Goal: Task Accomplishment & Management: Complete application form

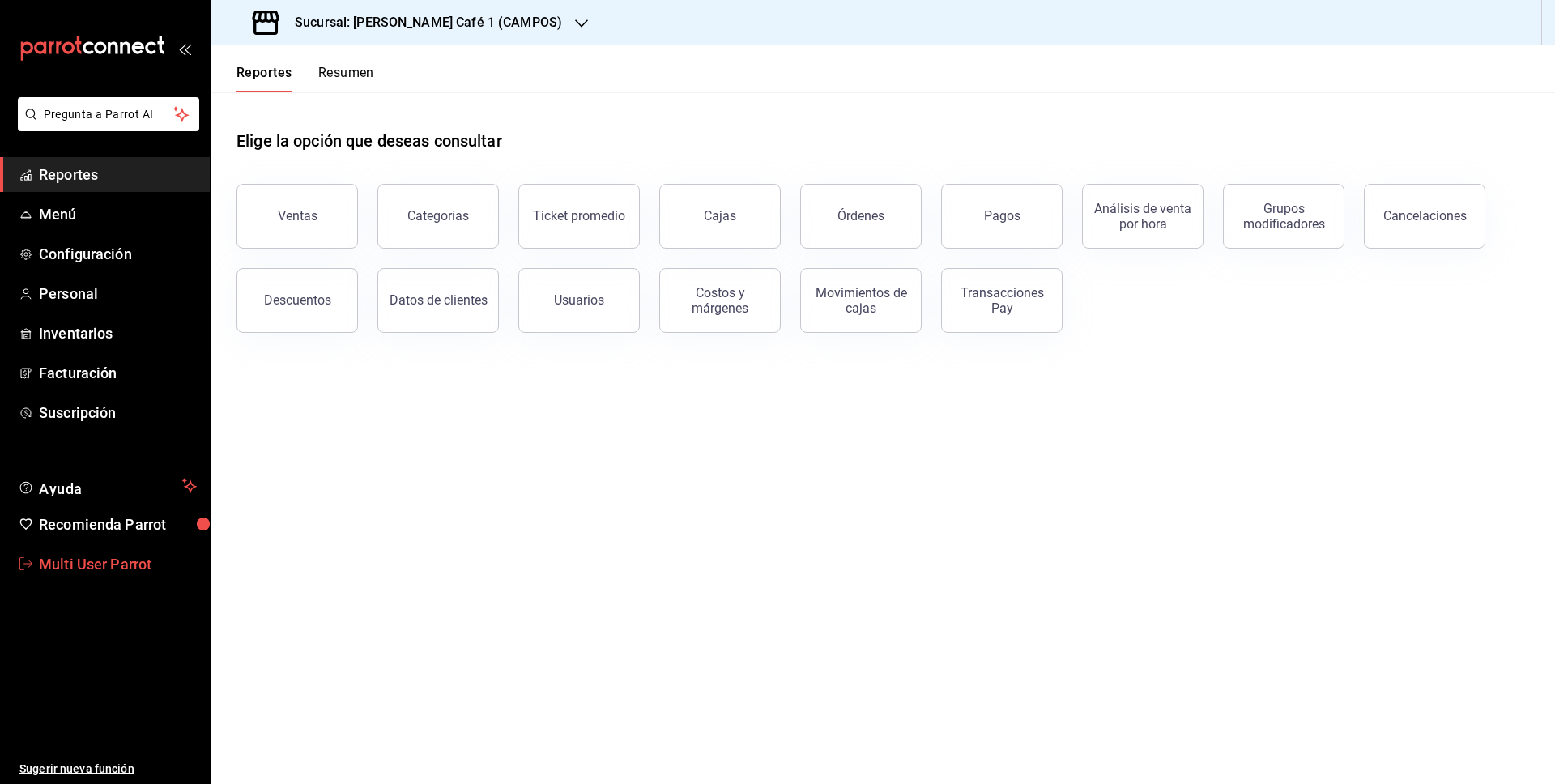
click at [113, 571] on span "Multi User Parrot" at bounding box center [118, 564] width 158 height 22
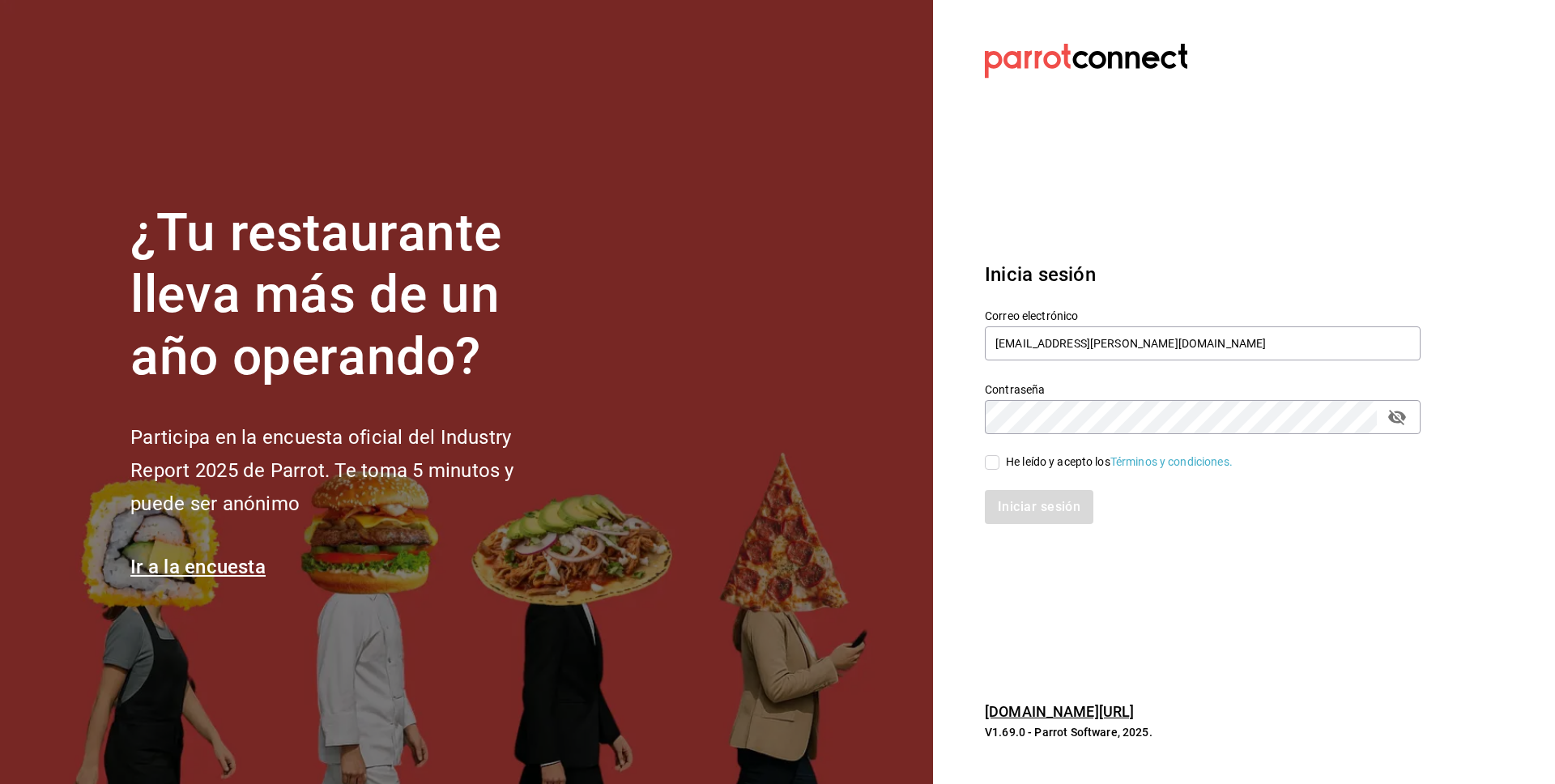
click at [991, 466] on input "He leído y acepto los Términos y condiciones." at bounding box center [992, 462] width 14 height 14
checkbox input "true"
click at [1058, 340] on input "multiuser@rocco.com" at bounding box center [1202, 343] width 436 height 34
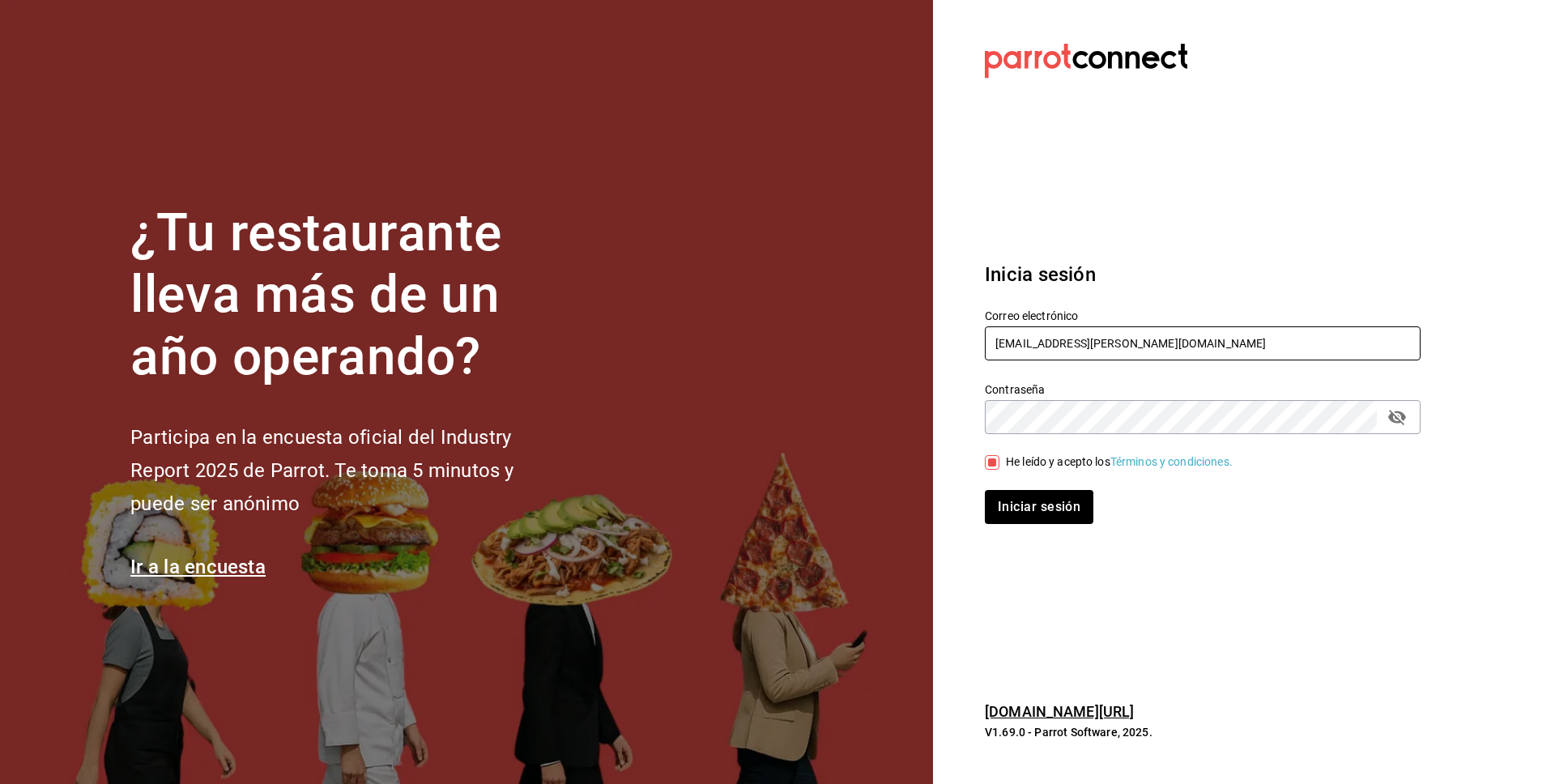
type input "mutliser@chilaquilazzos.com"
click at [1019, 494] on button "Iniciar sesión" at bounding box center [1040, 507] width 110 height 34
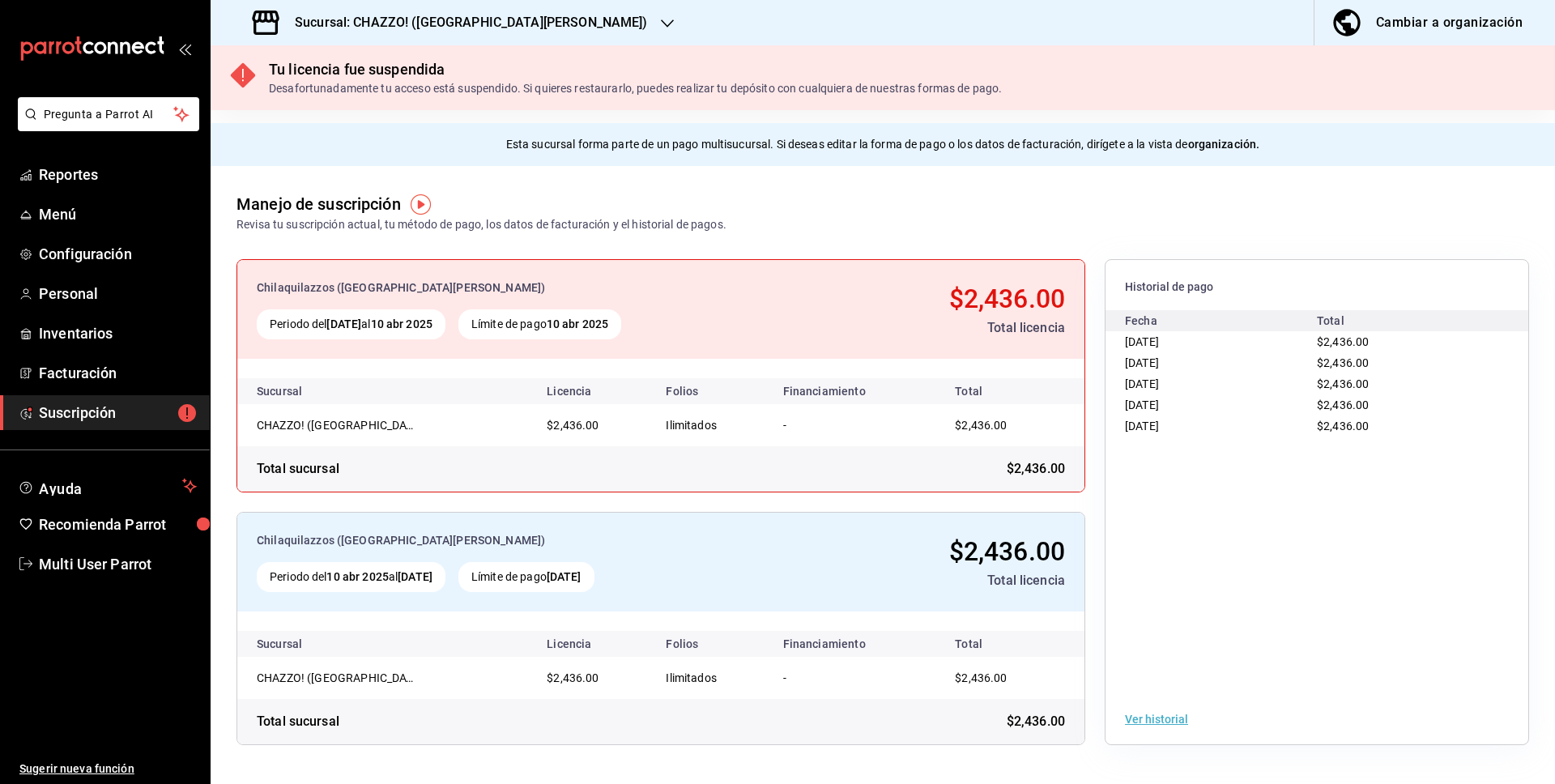
click at [390, 15] on h3 "Sucursal: CHAZZO! ([GEOGRAPHIC_DATA][PERSON_NAME])" at bounding box center [465, 23] width 366 height 19
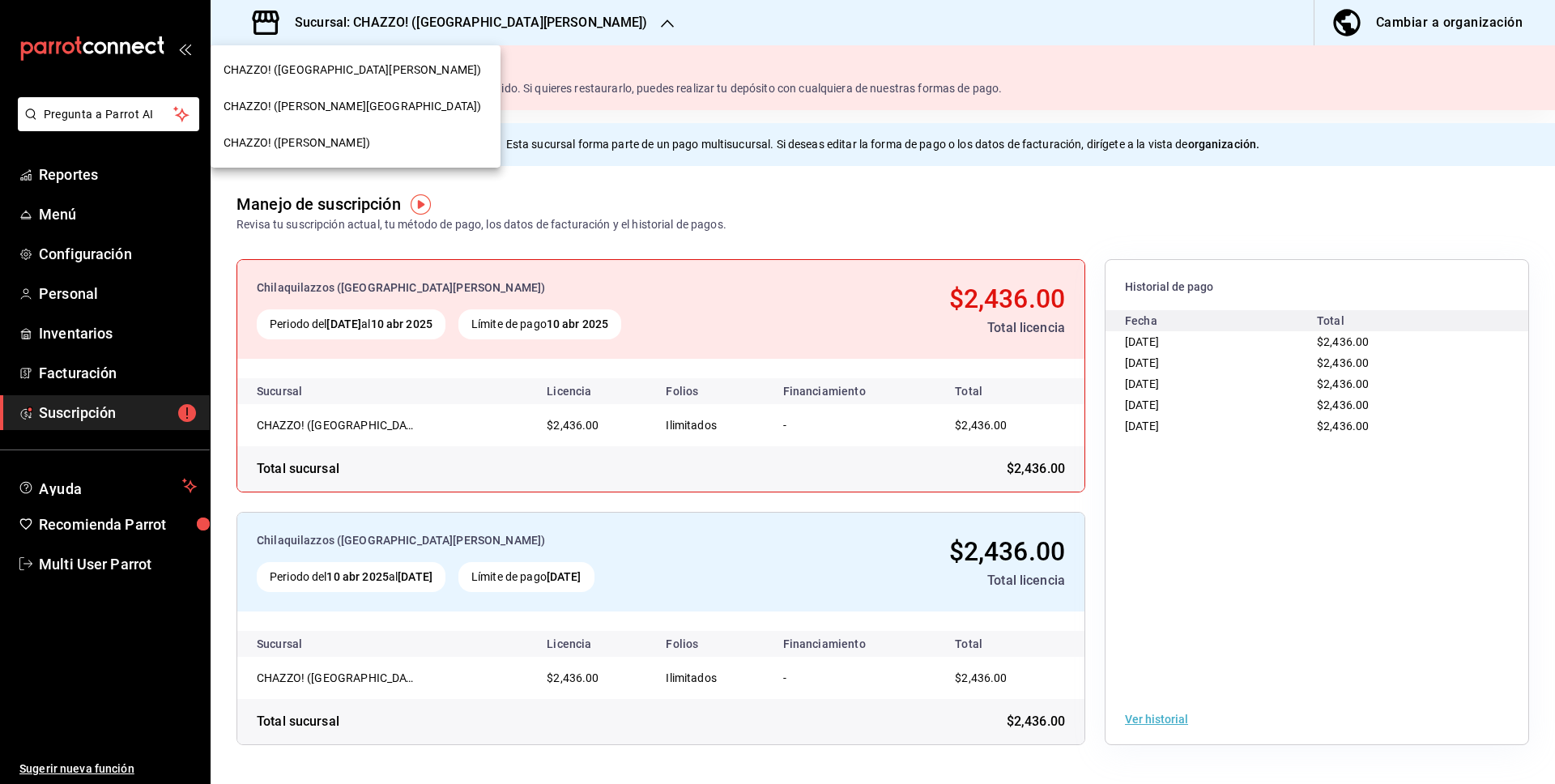
click at [370, 106] on div "CHAZZO! ([PERSON_NAME][GEOGRAPHIC_DATA])" at bounding box center [355, 106] width 264 height 17
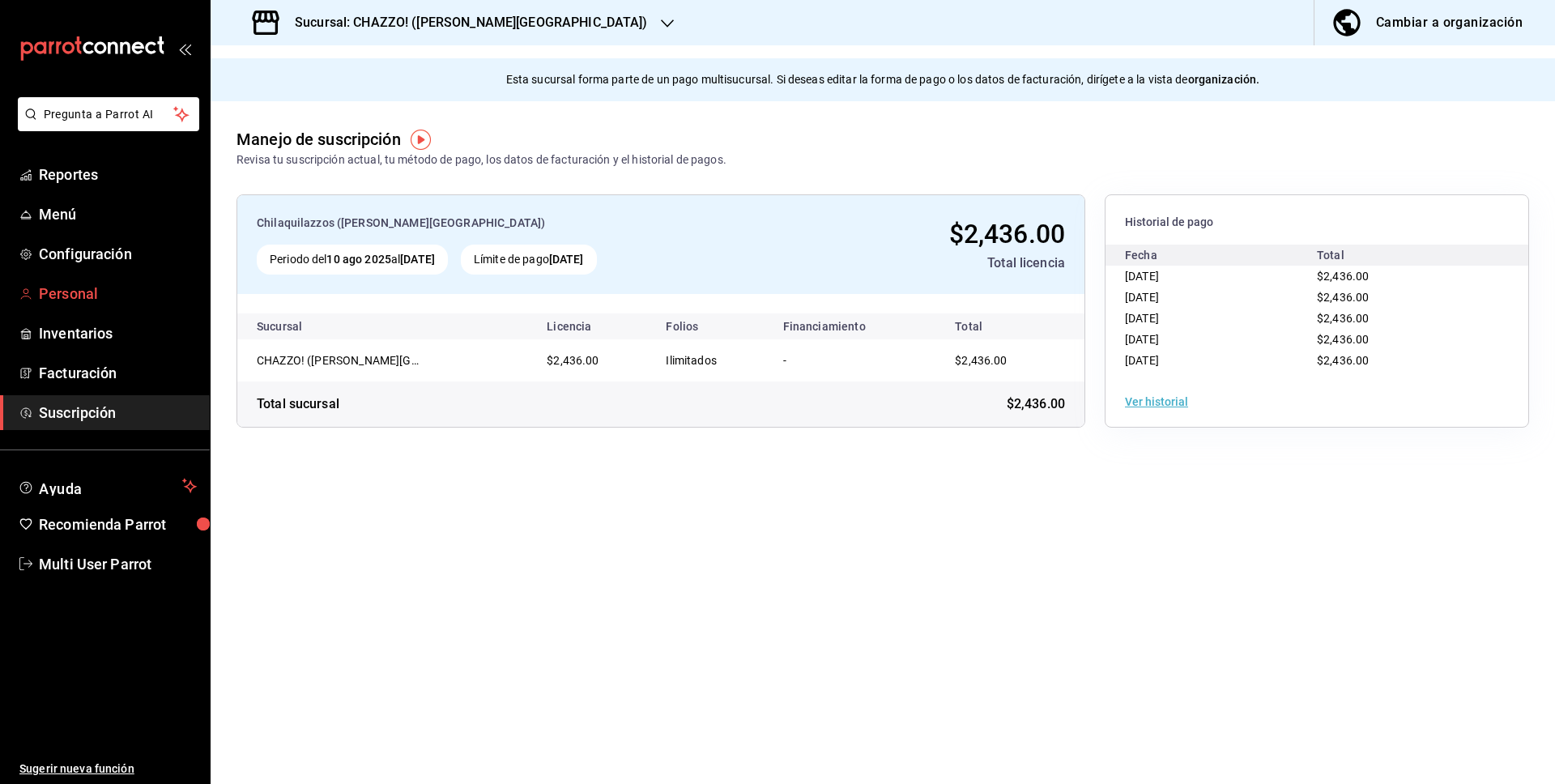
click at [144, 292] on span "Personal" at bounding box center [118, 293] width 158 height 22
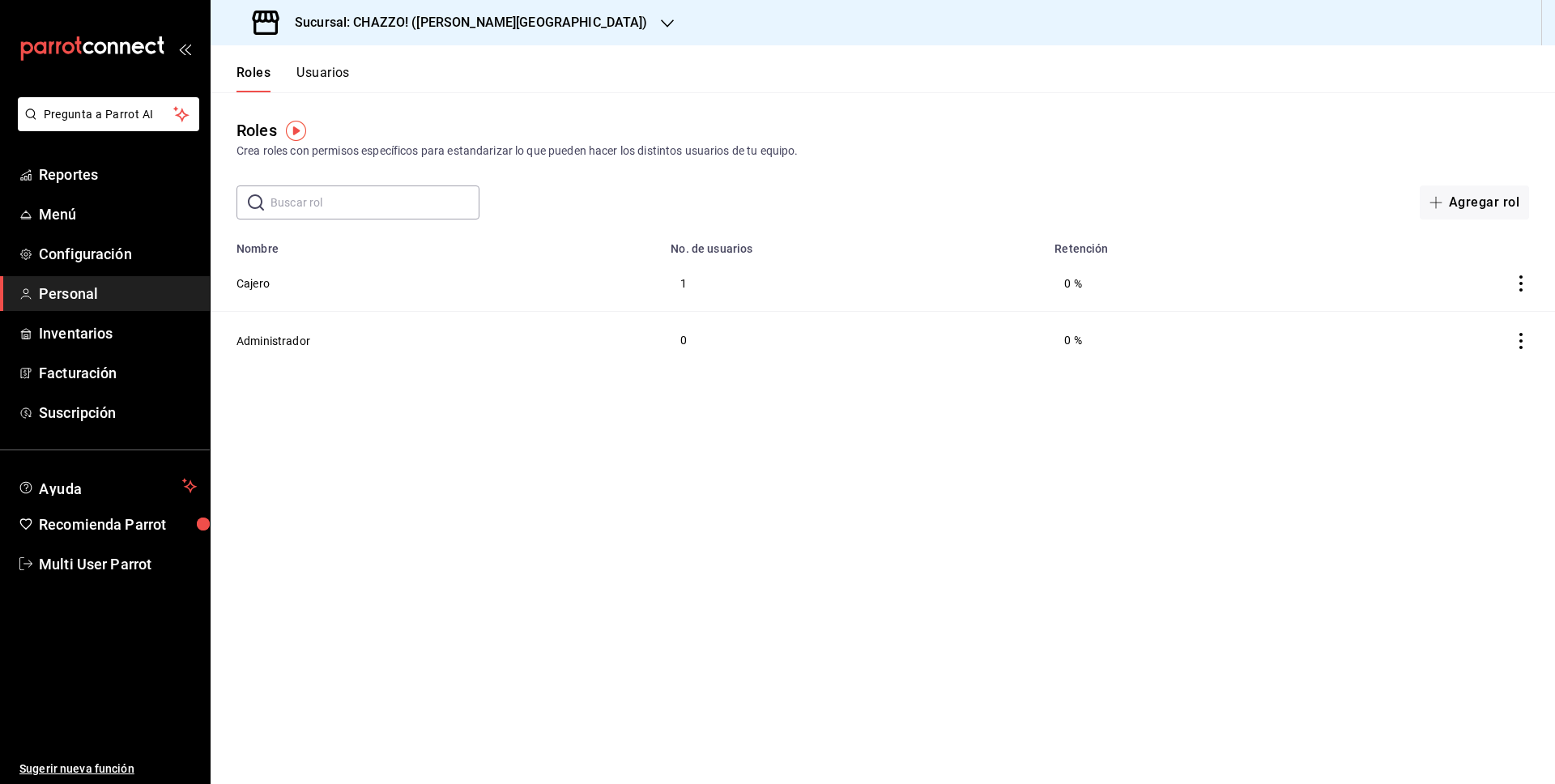
click at [461, 206] on input "text" at bounding box center [375, 202] width 209 height 33
click at [324, 83] on button "Usuarios" at bounding box center [324, 79] width 54 height 28
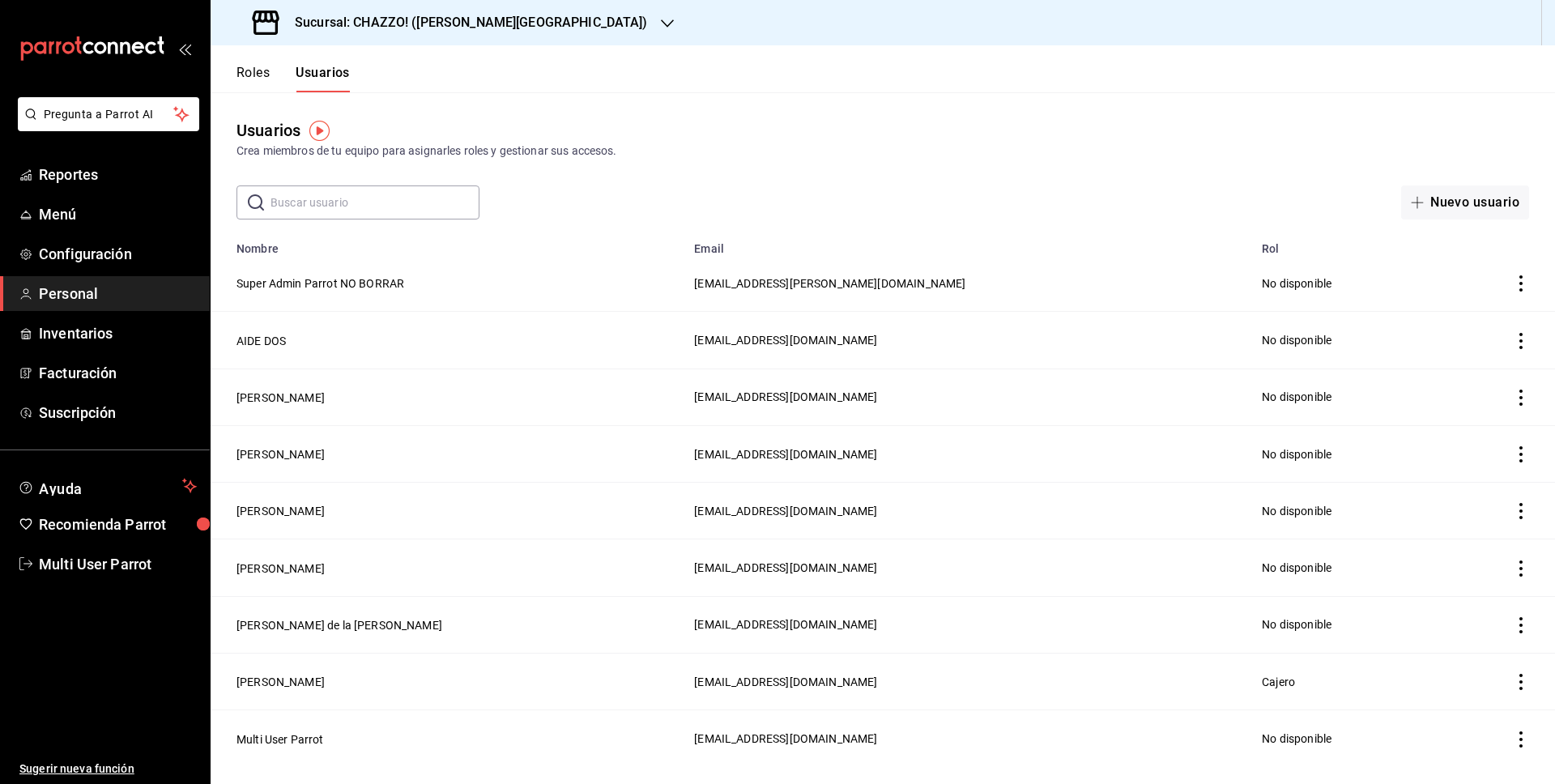
click at [365, 195] on input "text" at bounding box center [375, 202] width 209 height 33
click at [343, 203] on input "text" at bounding box center [375, 202] width 209 height 33
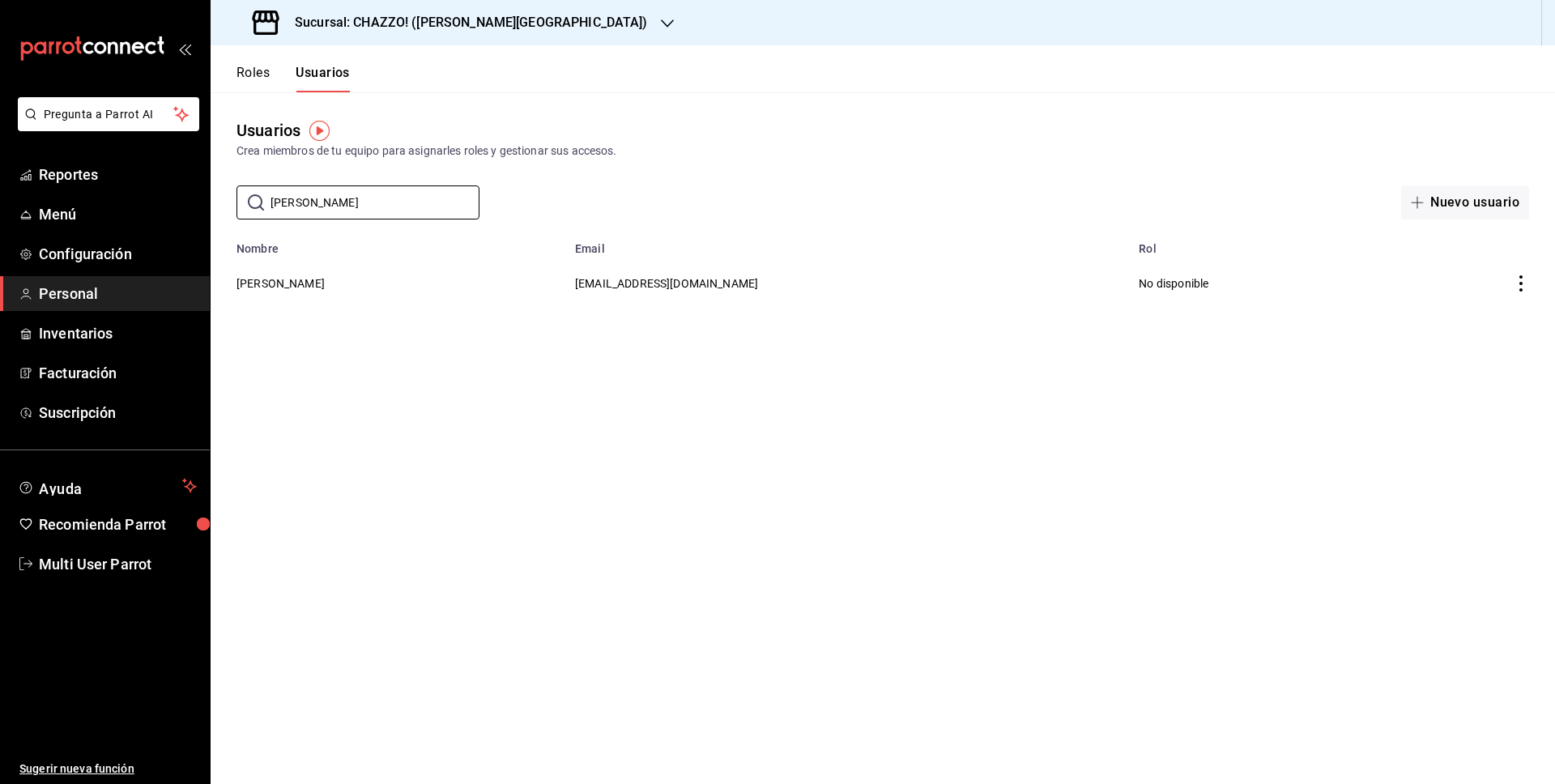
type input "dali"
drag, startPoint x: 569, startPoint y: 283, endPoint x: 694, endPoint y: 284, distance: 125.0
click at [694, 284] on span "dalilachazzo@gmail.com" at bounding box center [666, 283] width 183 height 13
click at [331, 204] on input "dali" at bounding box center [375, 202] width 209 height 33
click at [1466, 209] on button "Nuevo usuario" at bounding box center [1465, 202] width 128 height 34
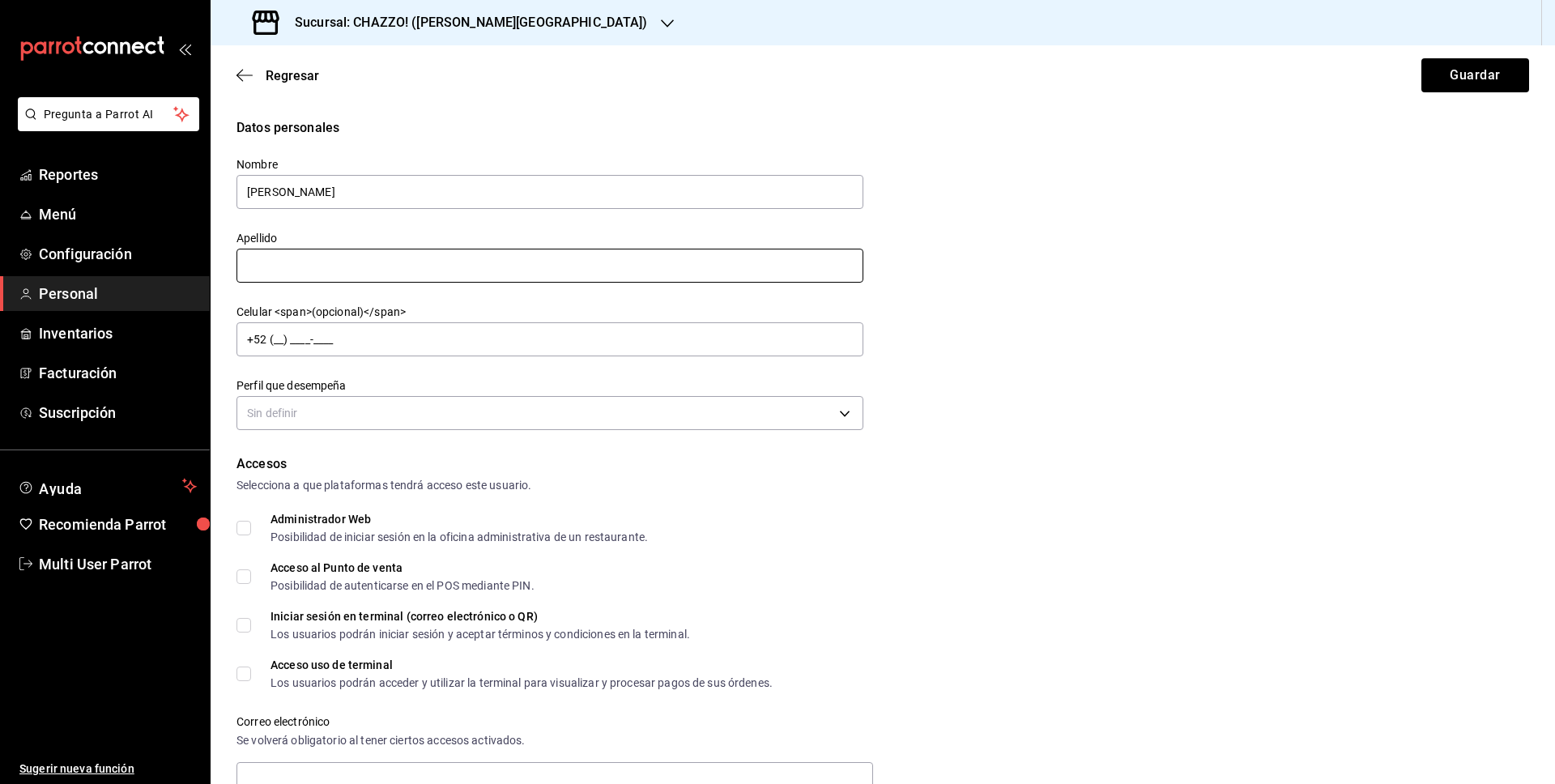
type input "Dalila"
click at [518, 260] on input "text" at bounding box center [550, 265] width 627 height 34
type input "Girard"
click at [526, 404] on body "Pregunta a Parrot AI Reportes Menú Configuración Personal Inventarios Facturaci…" at bounding box center [778, 392] width 1555 height 784
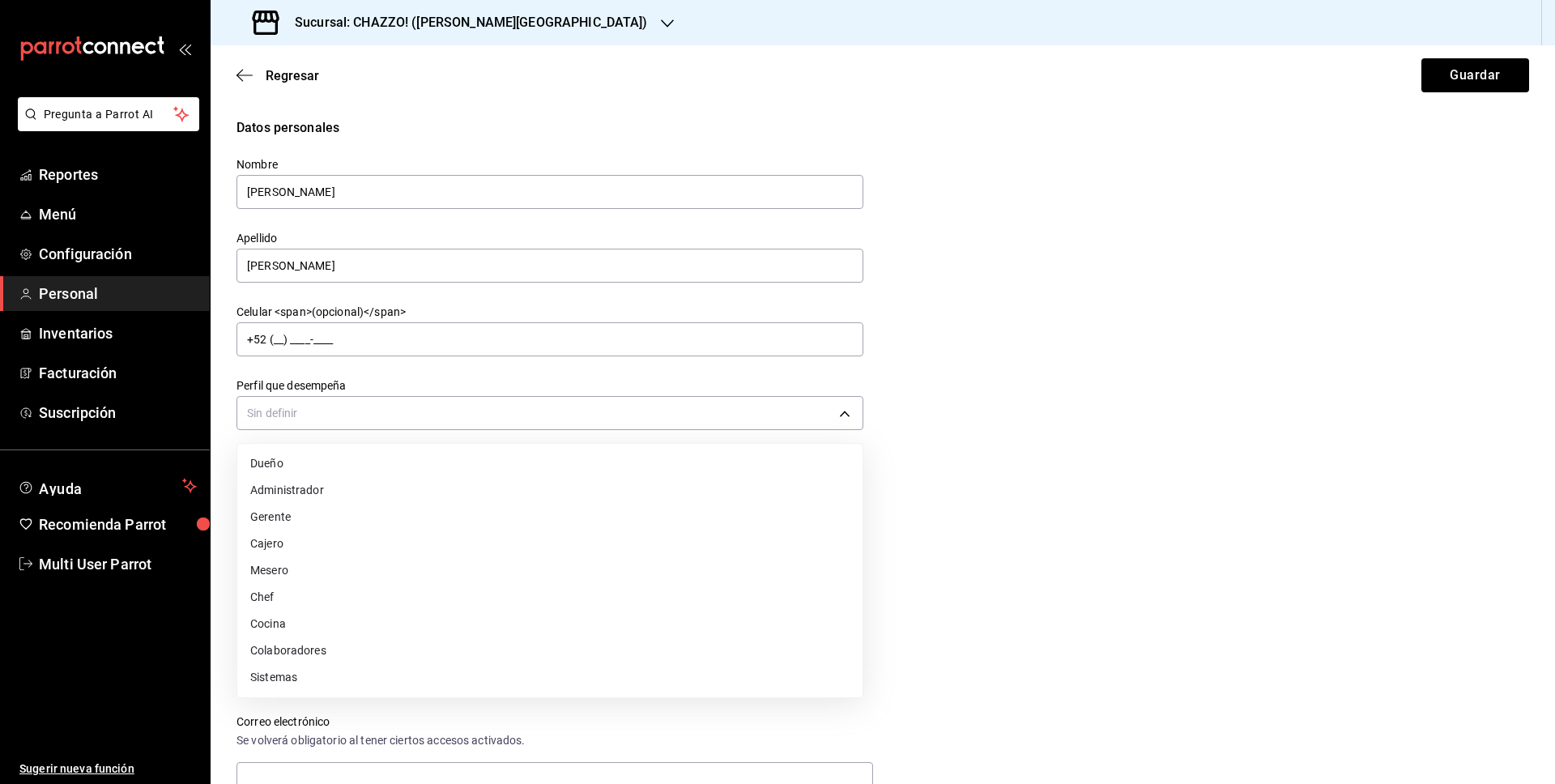
click at [431, 549] on li "Cajero" at bounding box center [550, 544] width 625 height 27
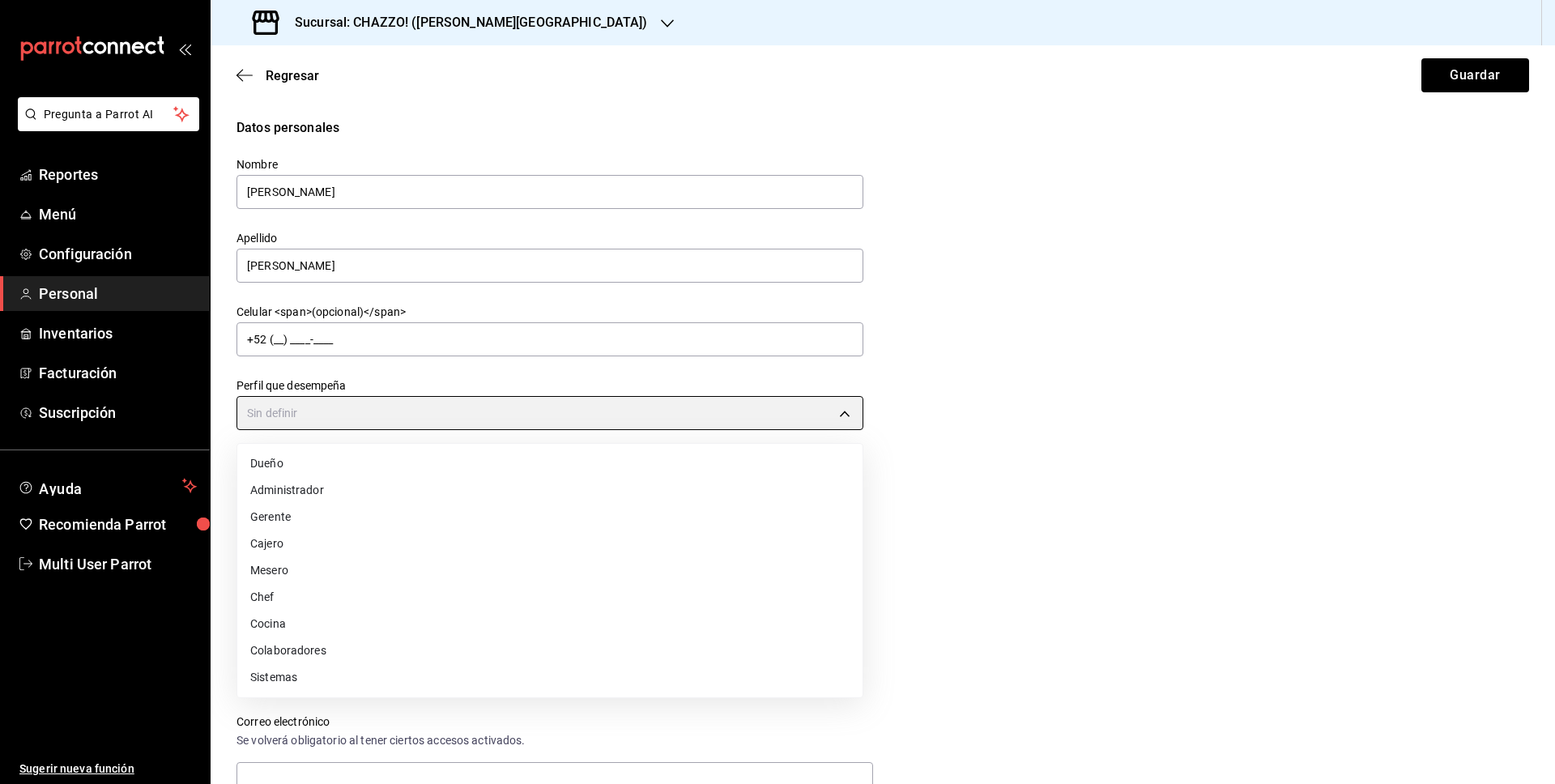
type input "CASHIER"
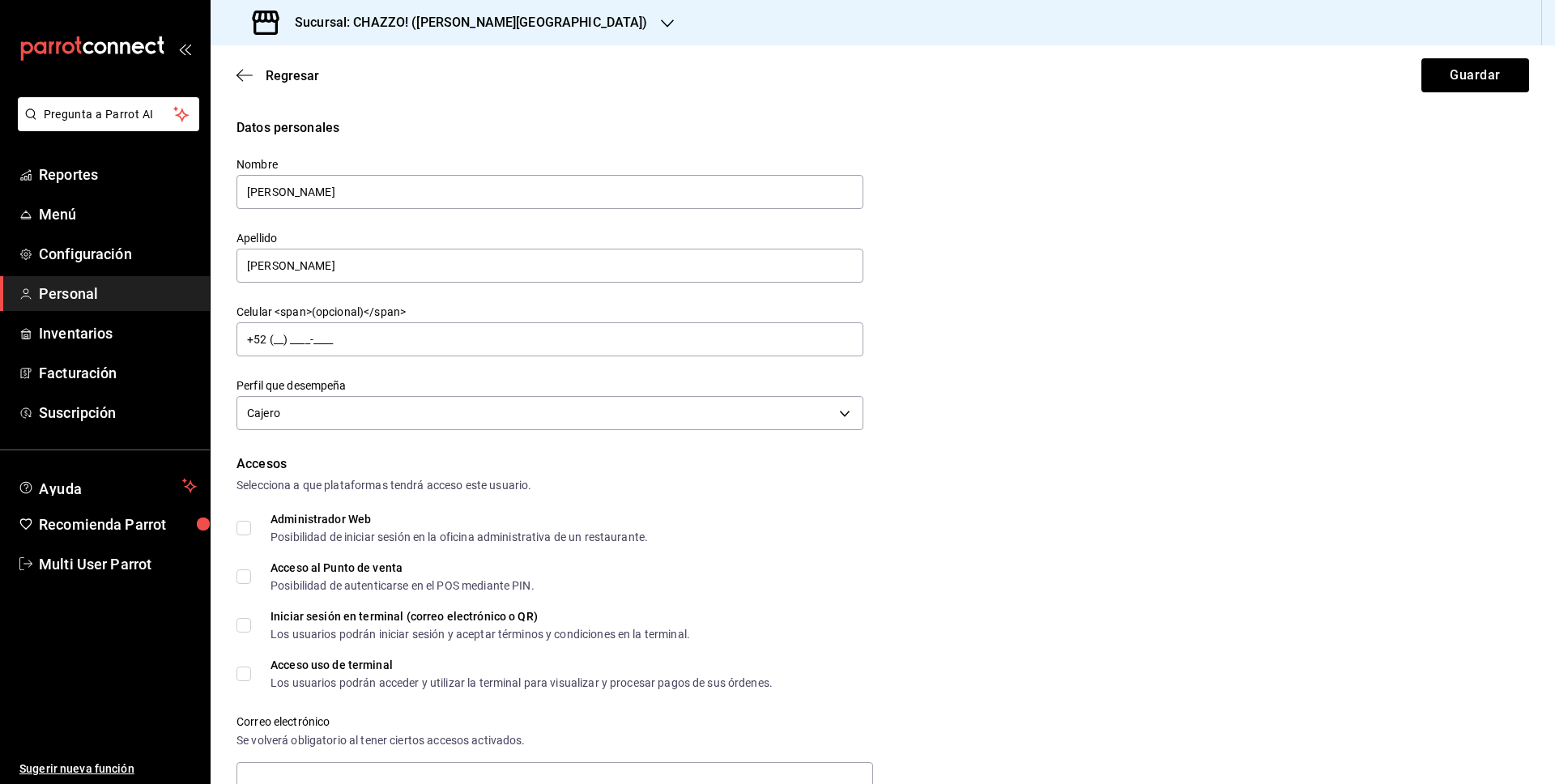
click at [426, 448] on form "Datos personales Nombre Dalila Apellido Girard Celular <span>(opcional)</span> …" at bounding box center [883, 693] width 1292 height 1150
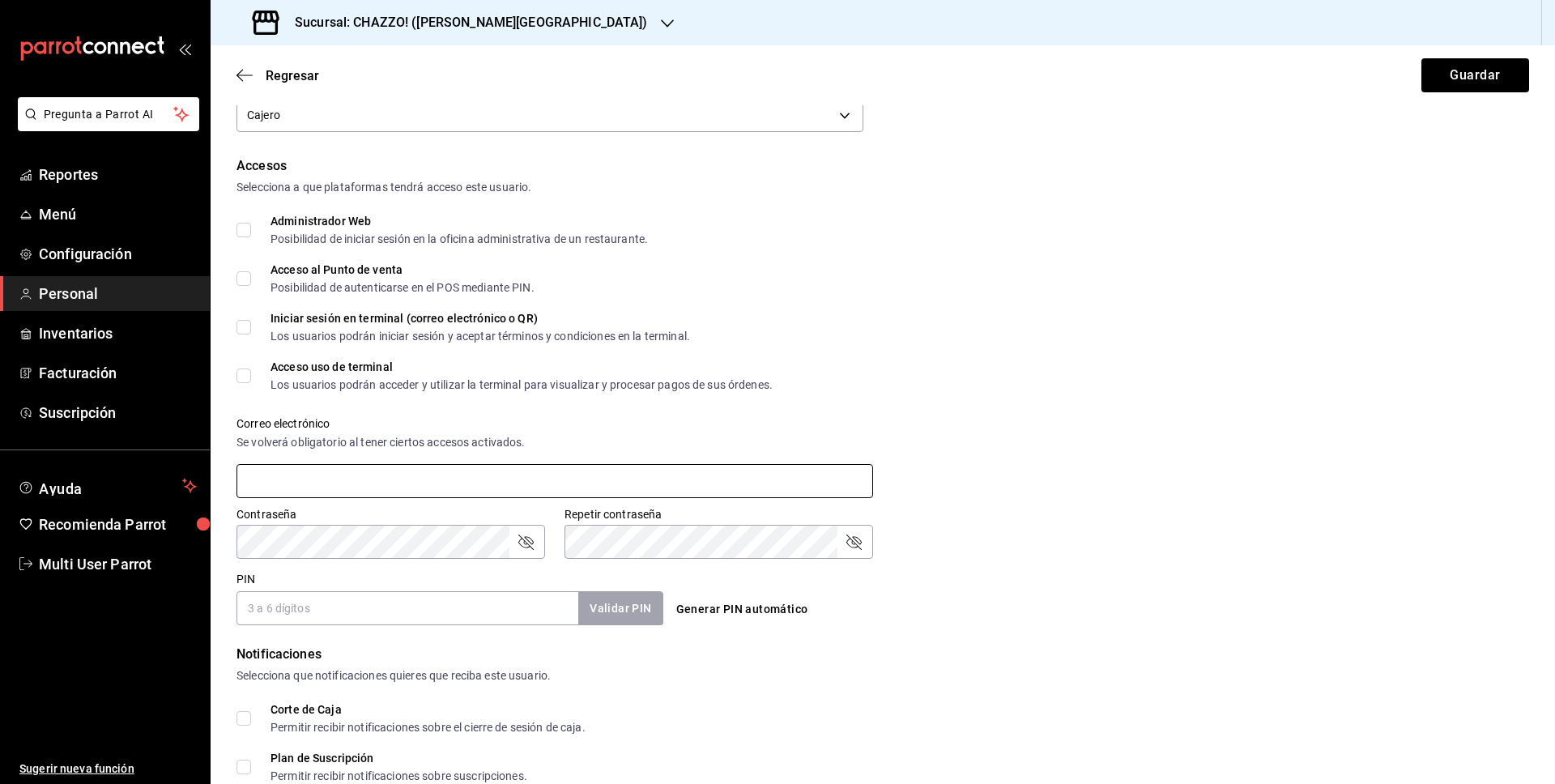
scroll to position [299, 0]
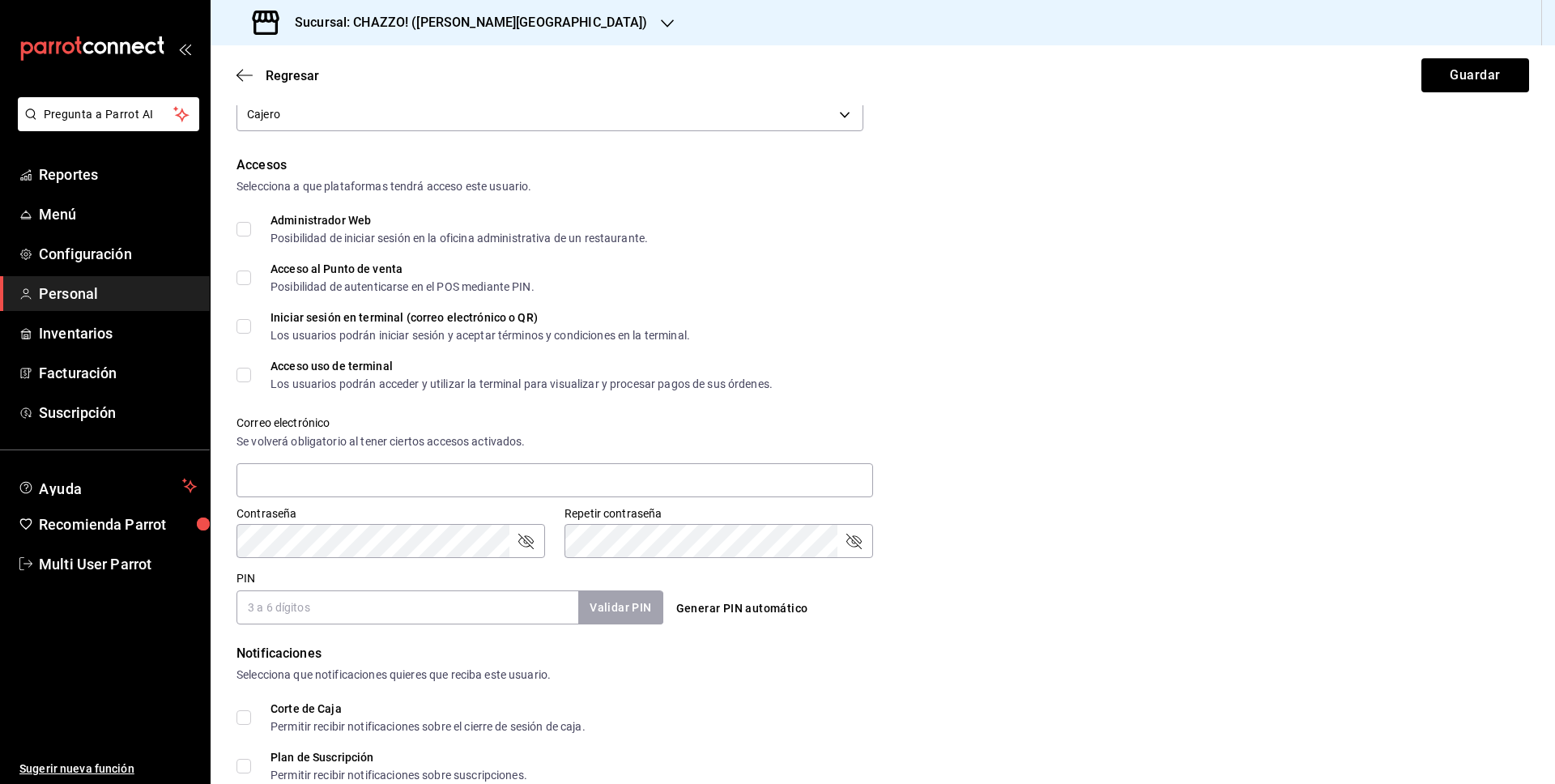
click at [374, 608] on input "PIN" at bounding box center [407, 607] width 342 height 34
click at [375, 604] on input "PIN" at bounding box center [407, 607] width 342 height 34
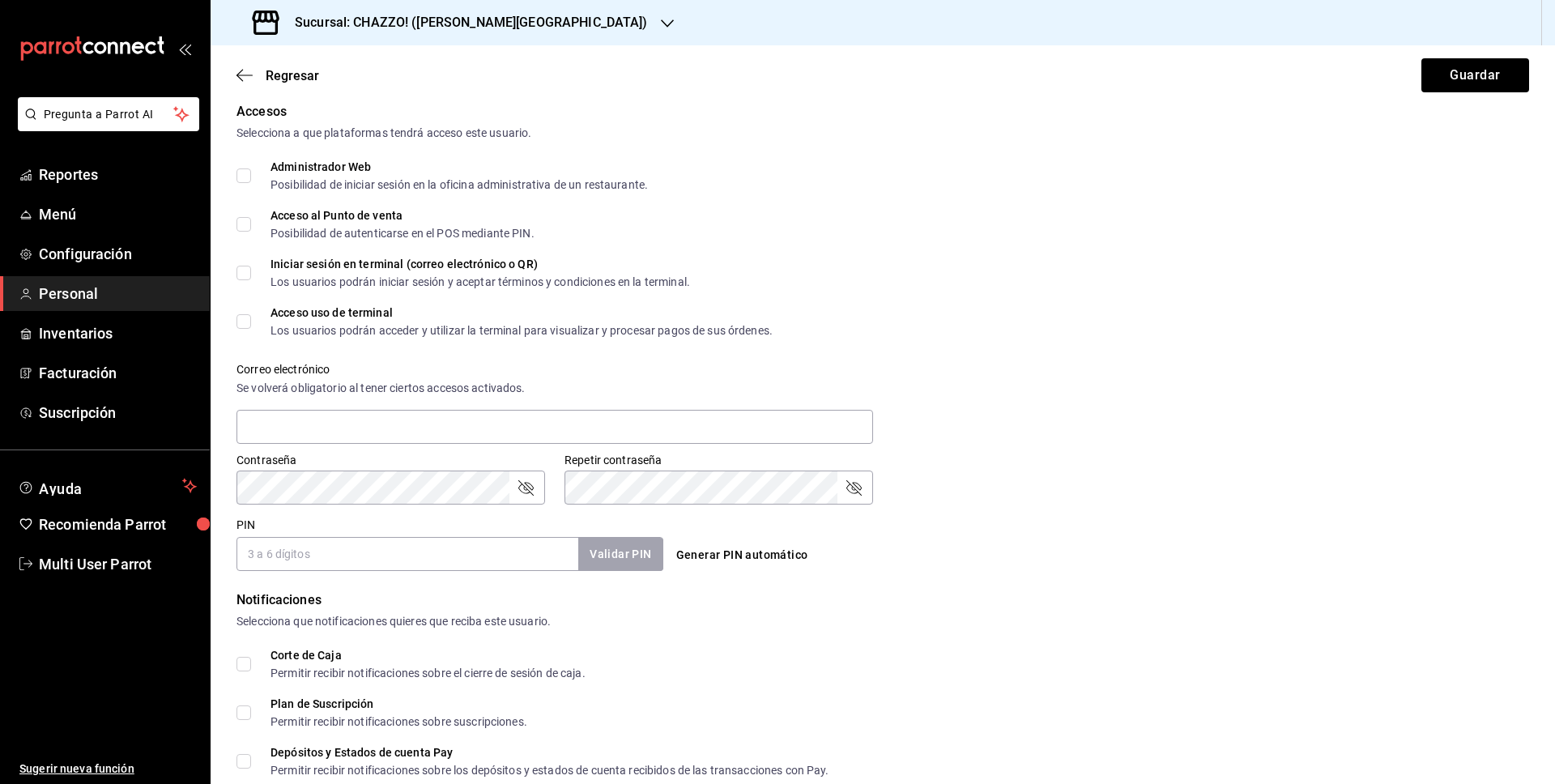
scroll to position [354, 0]
click at [293, 544] on input "PIN" at bounding box center [407, 552] width 342 height 34
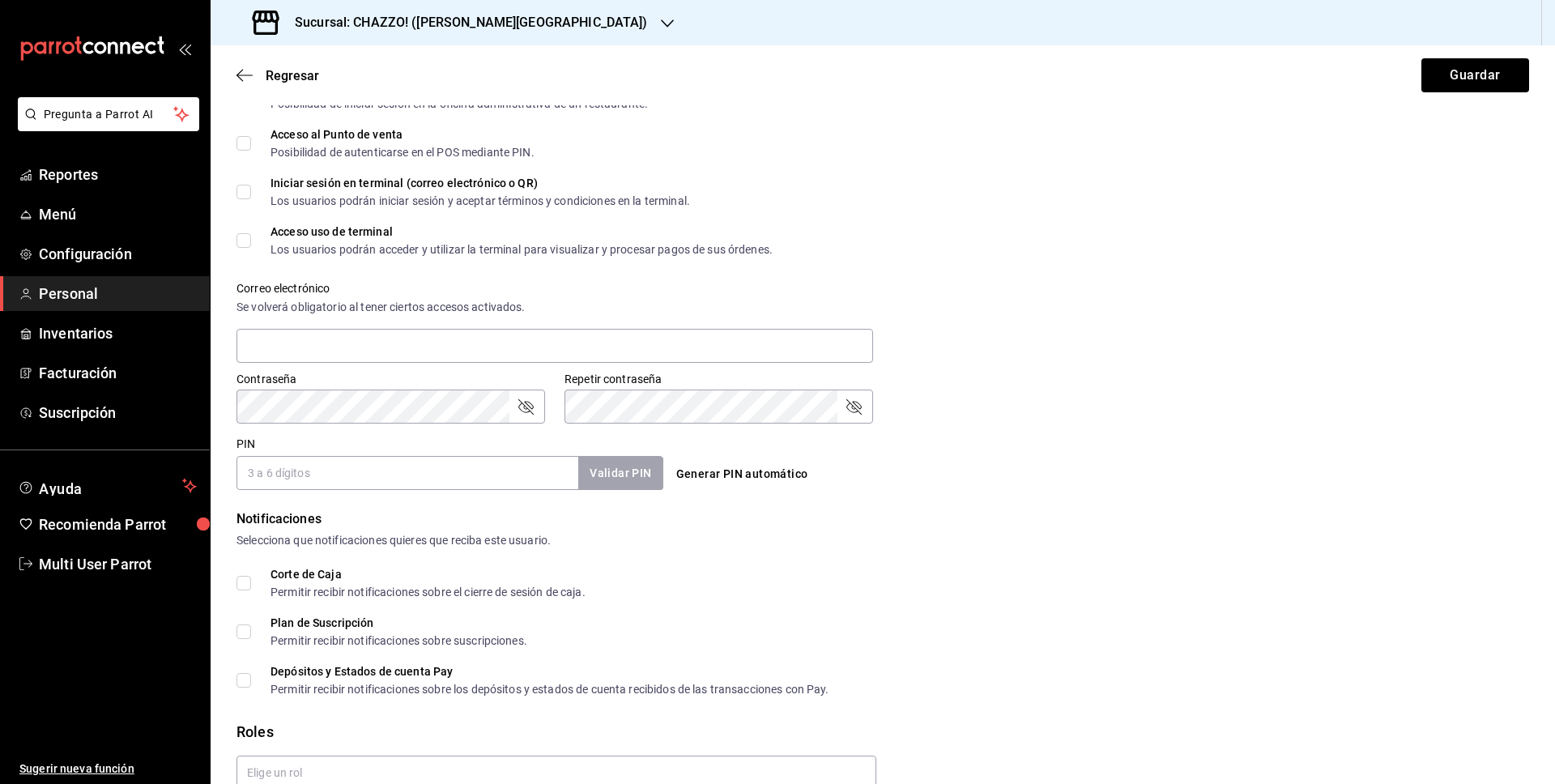
click at [297, 481] on input "PIN" at bounding box center [407, 473] width 342 height 34
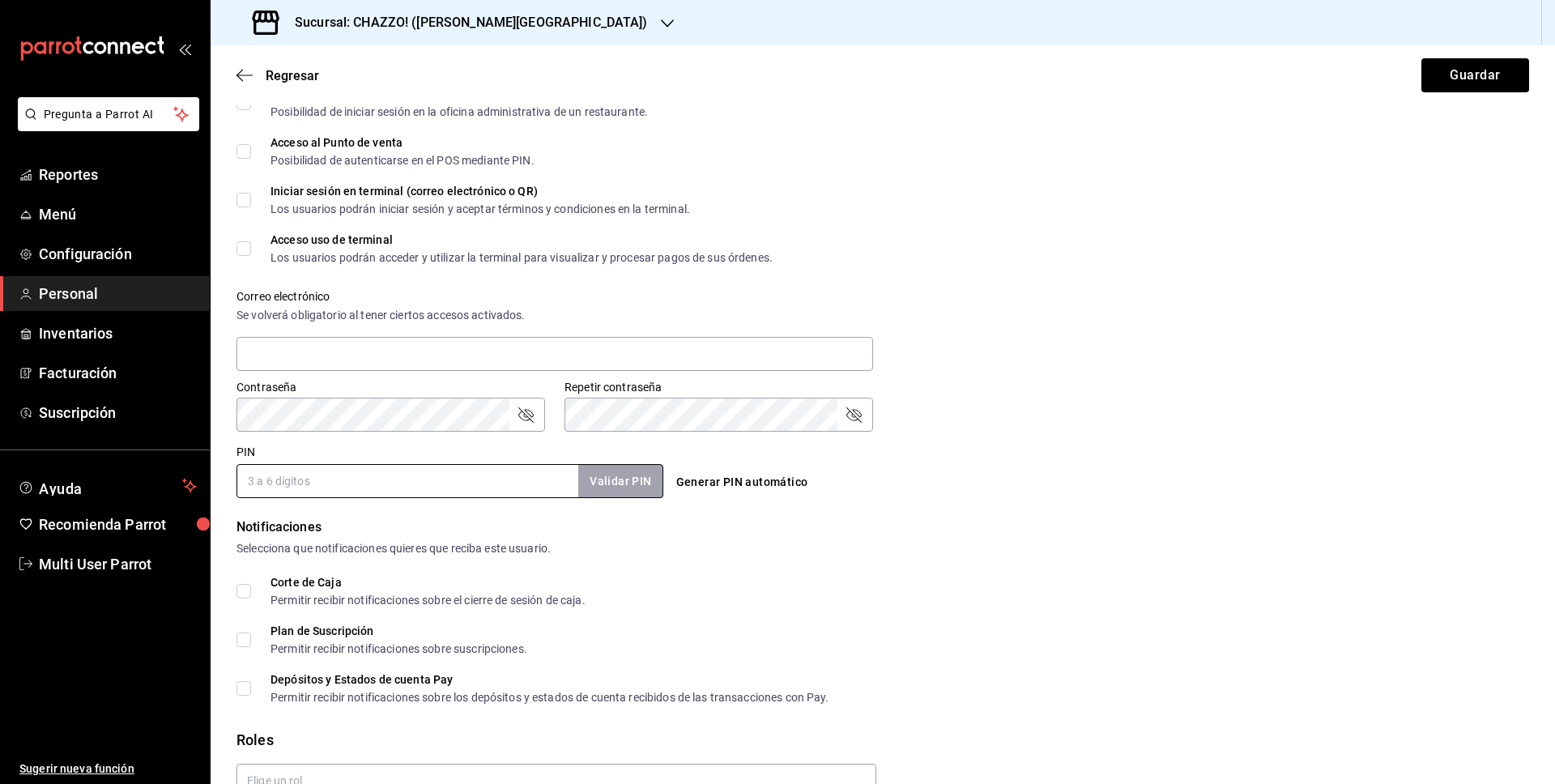
scroll to position [428, 0]
click at [360, 475] on input "PIN" at bounding box center [407, 478] width 342 height 34
click at [342, 485] on input "PIN" at bounding box center [407, 478] width 342 height 34
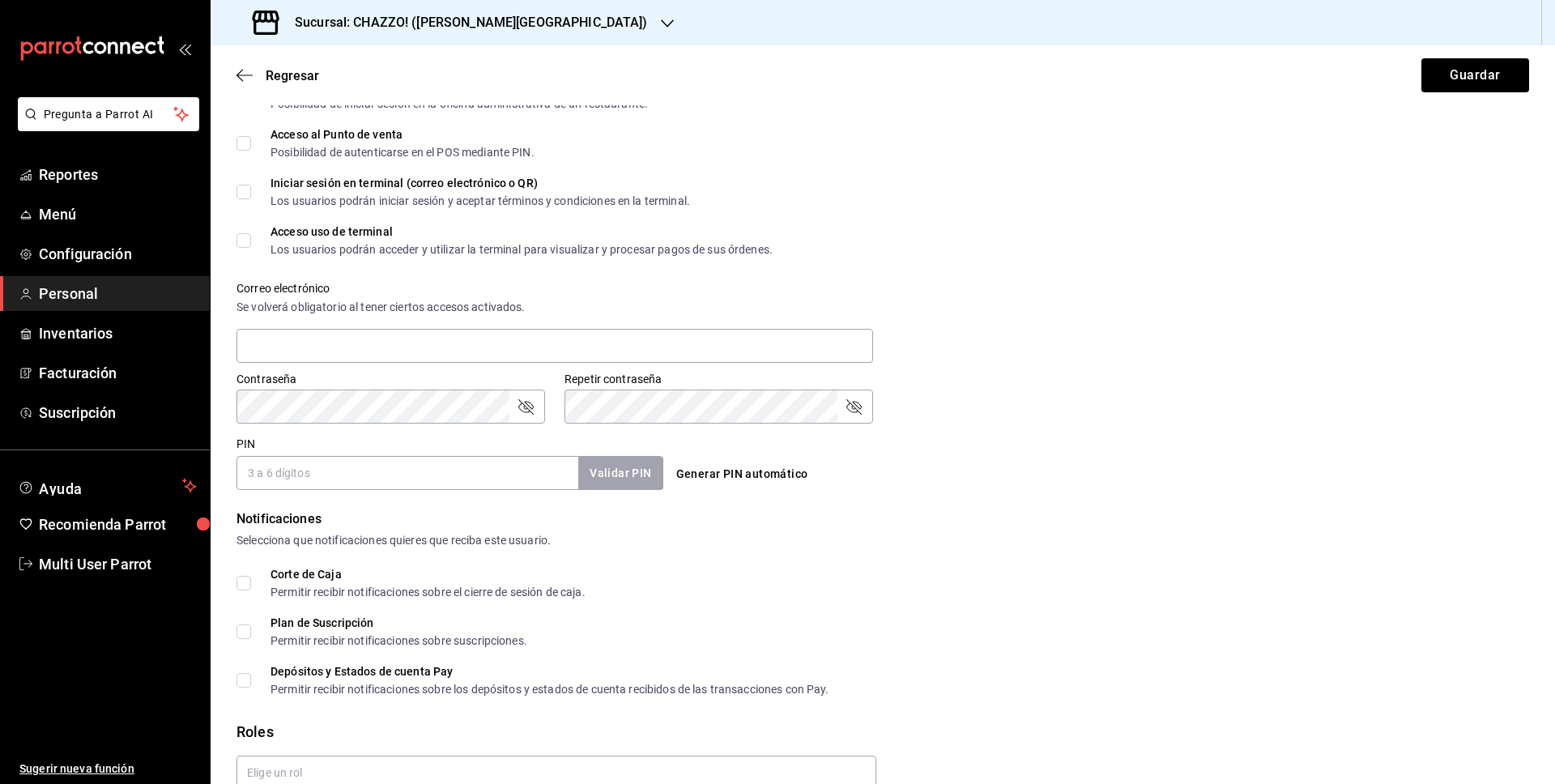
scroll to position [445, 0]
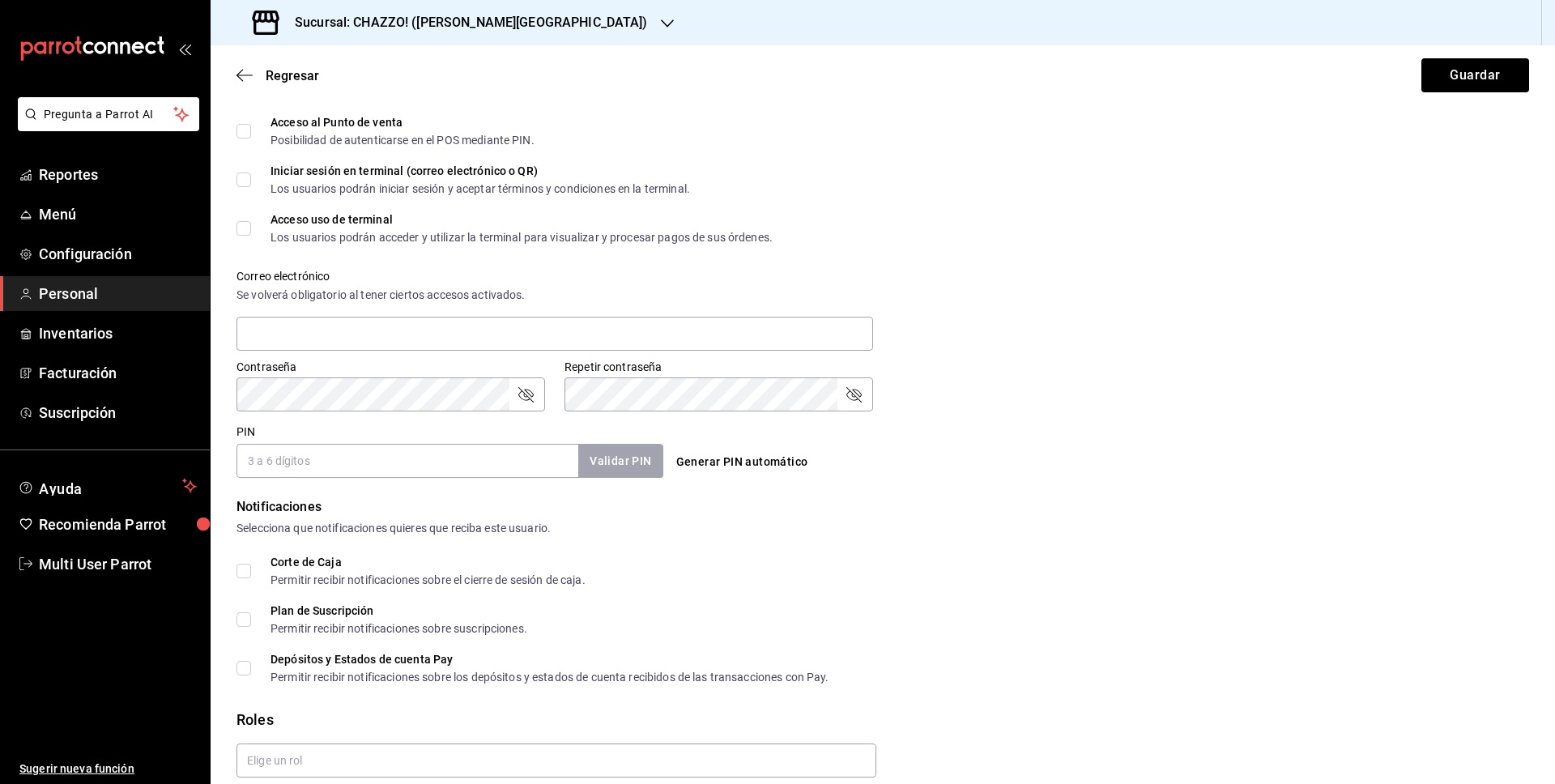
click at [326, 454] on input "PIN" at bounding box center [407, 461] width 342 height 34
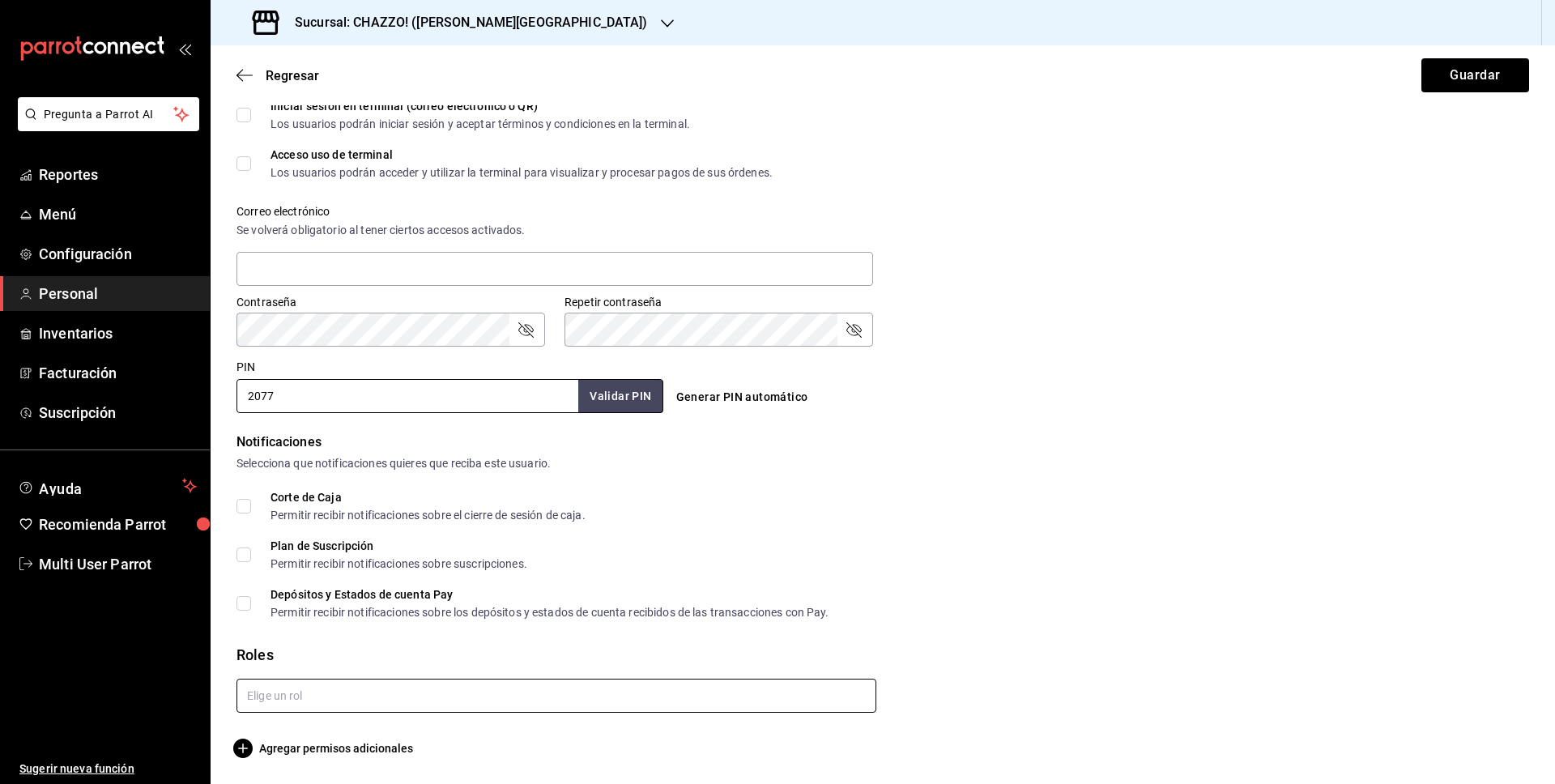
type input "2077"
click at [329, 711] on input "text" at bounding box center [556, 695] width 640 height 34
click at [325, 731] on li "Cajero" at bounding box center [556, 732] width 640 height 27
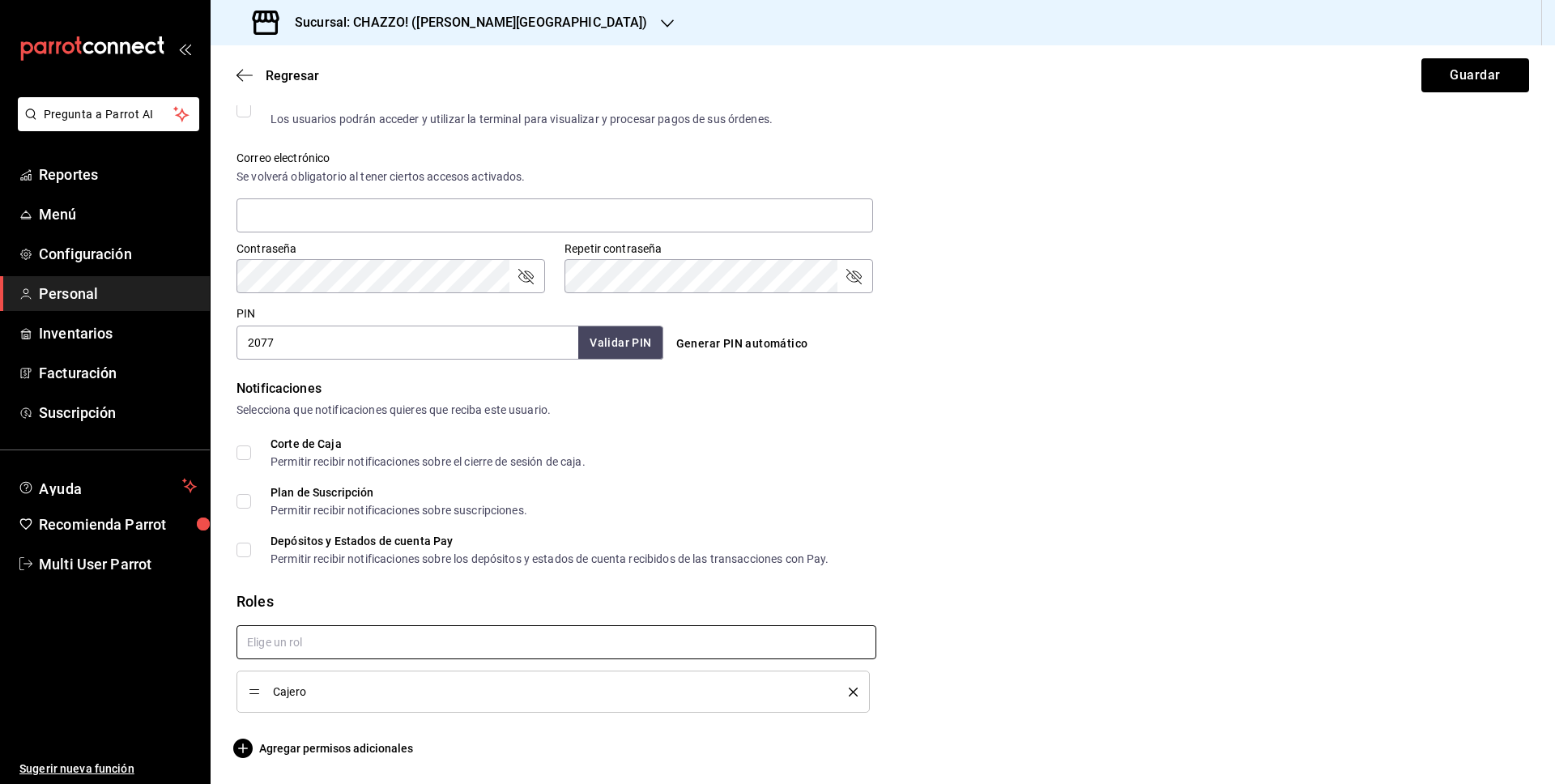
checkbox input "true"
click at [320, 746] on span "Agregar permisos adicionales" at bounding box center [324, 748] width 176 height 19
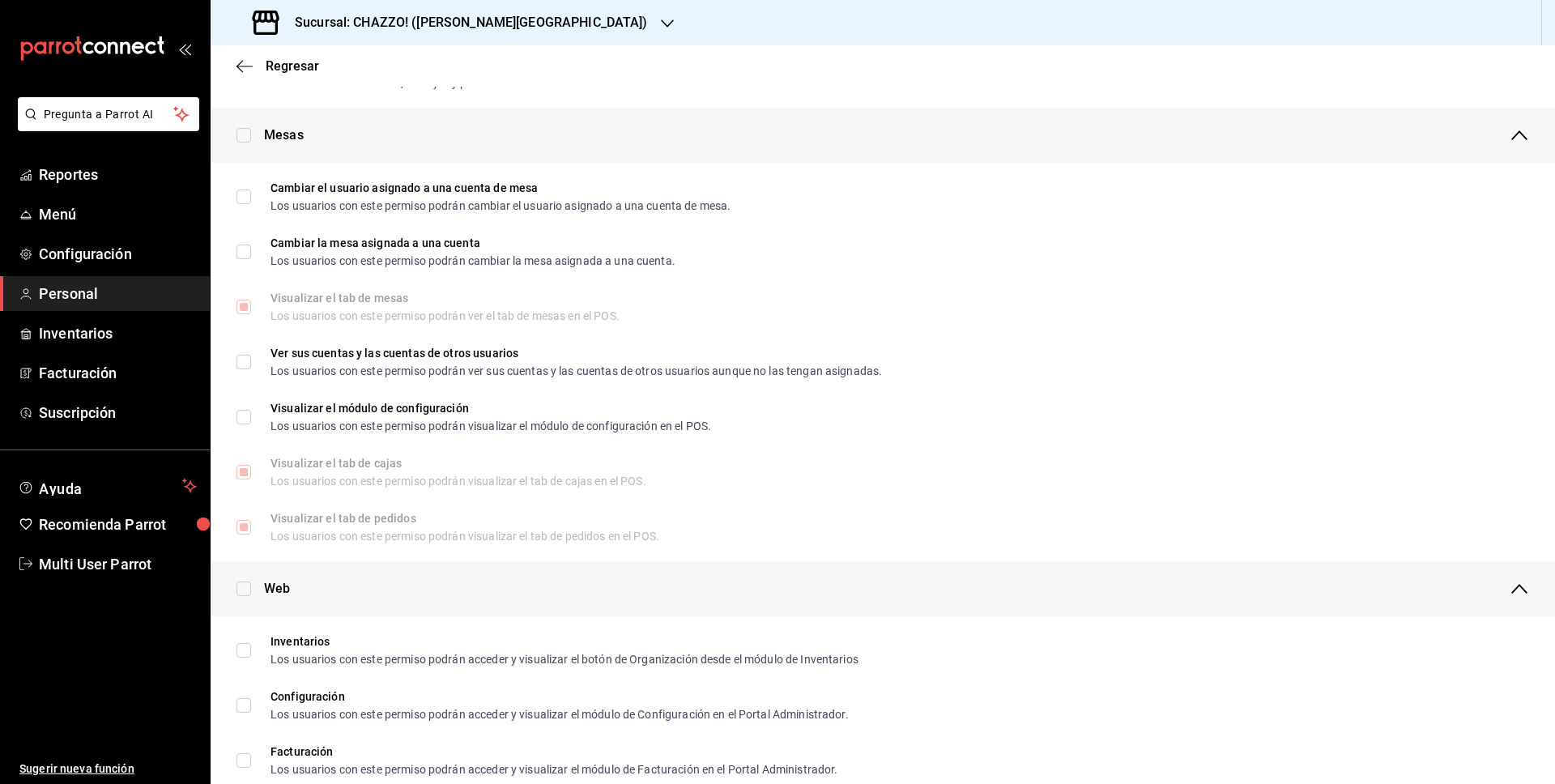
scroll to position [232, 0]
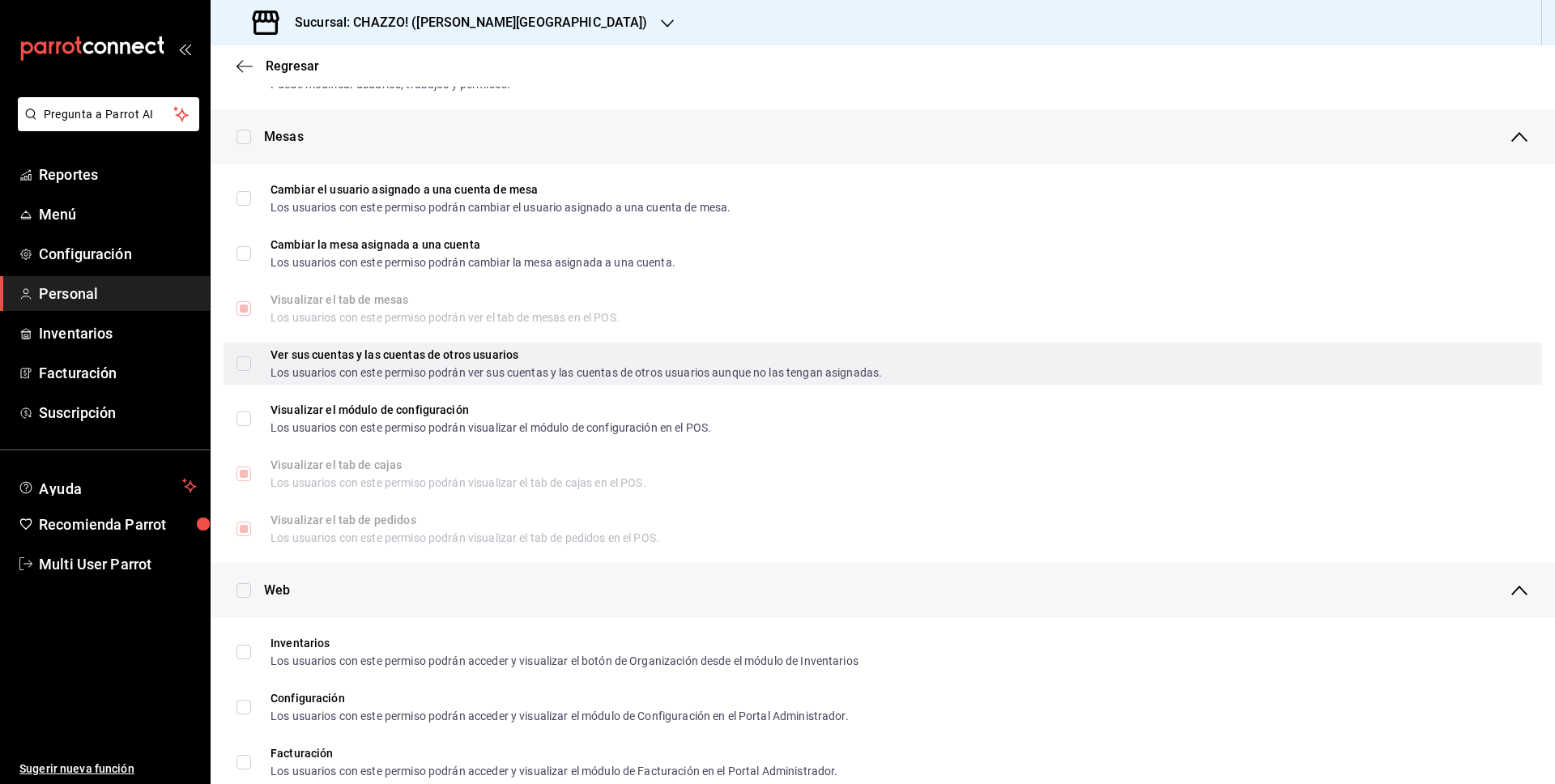
click at [242, 370] on input "Ver sus cuentas y las cuentas de otros usuarios Los usuarios con este permiso p…" at bounding box center [243, 363] width 14 height 14
checkbox input "true"
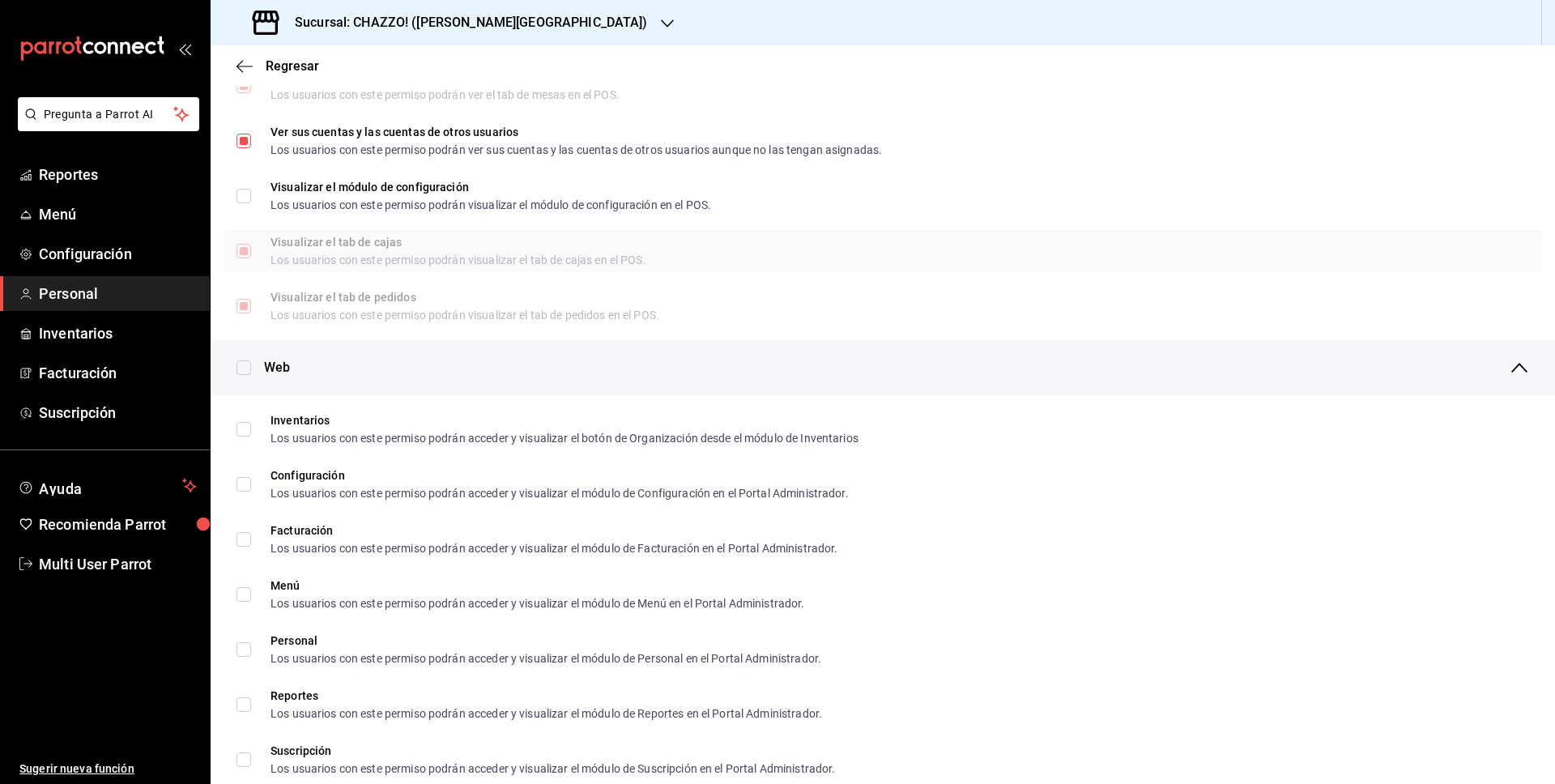
scroll to position [449, 0]
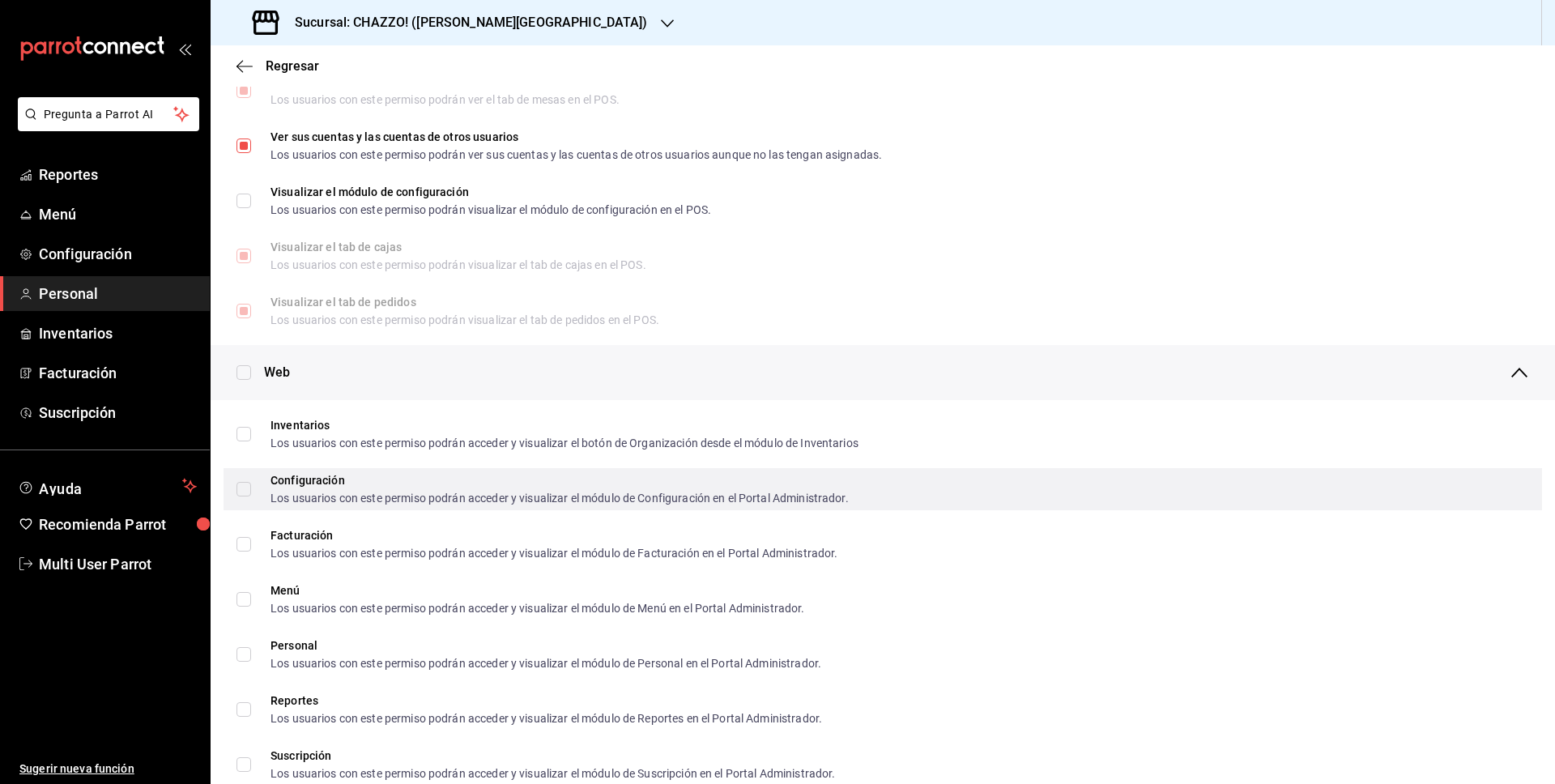
click at [250, 488] on input "Configuración Los usuarios con este permiso podrán acceder y visualizar el módu…" at bounding box center [243, 489] width 14 height 14
checkbox input "true"
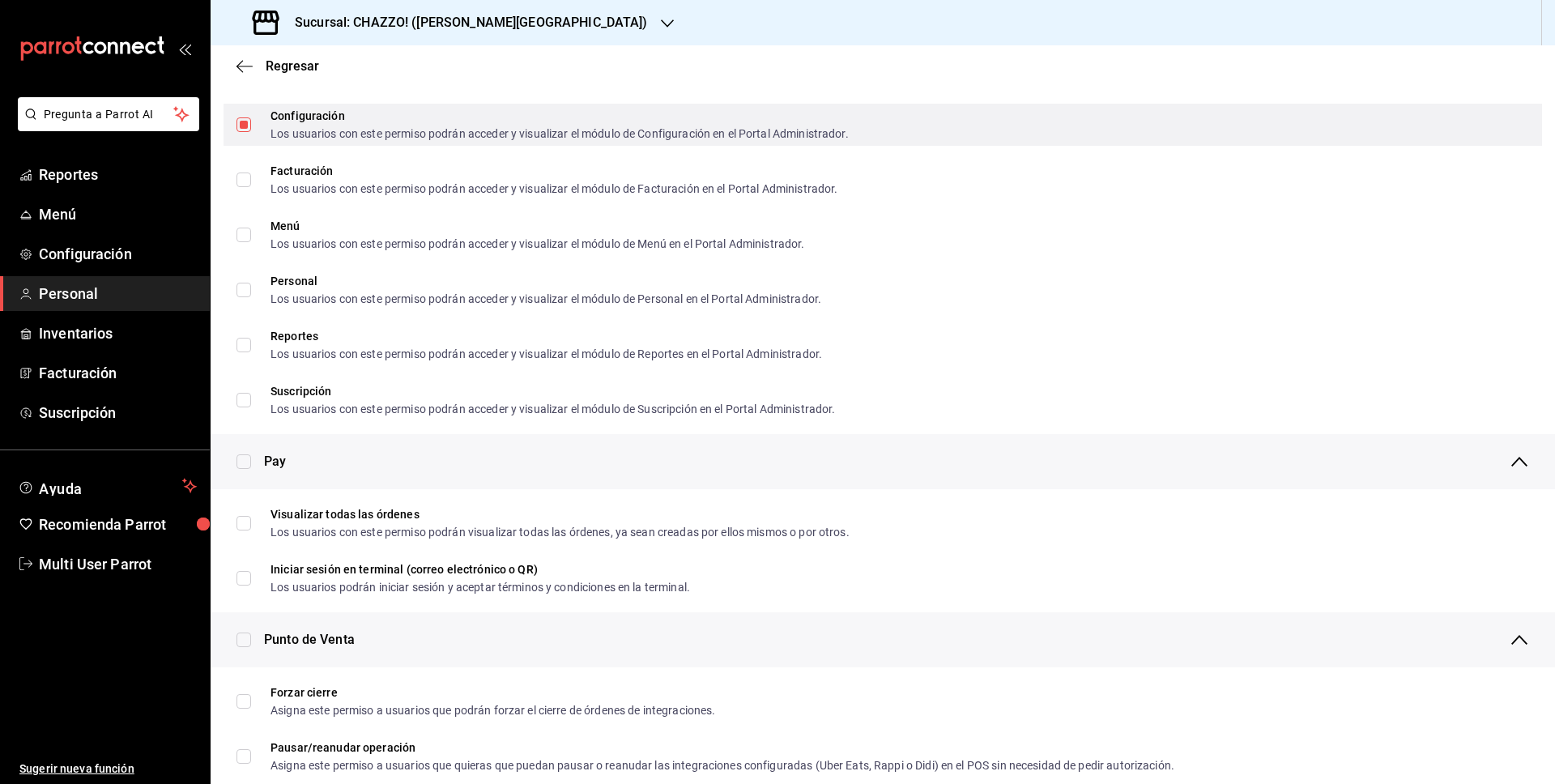
scroll to position [824, 0]
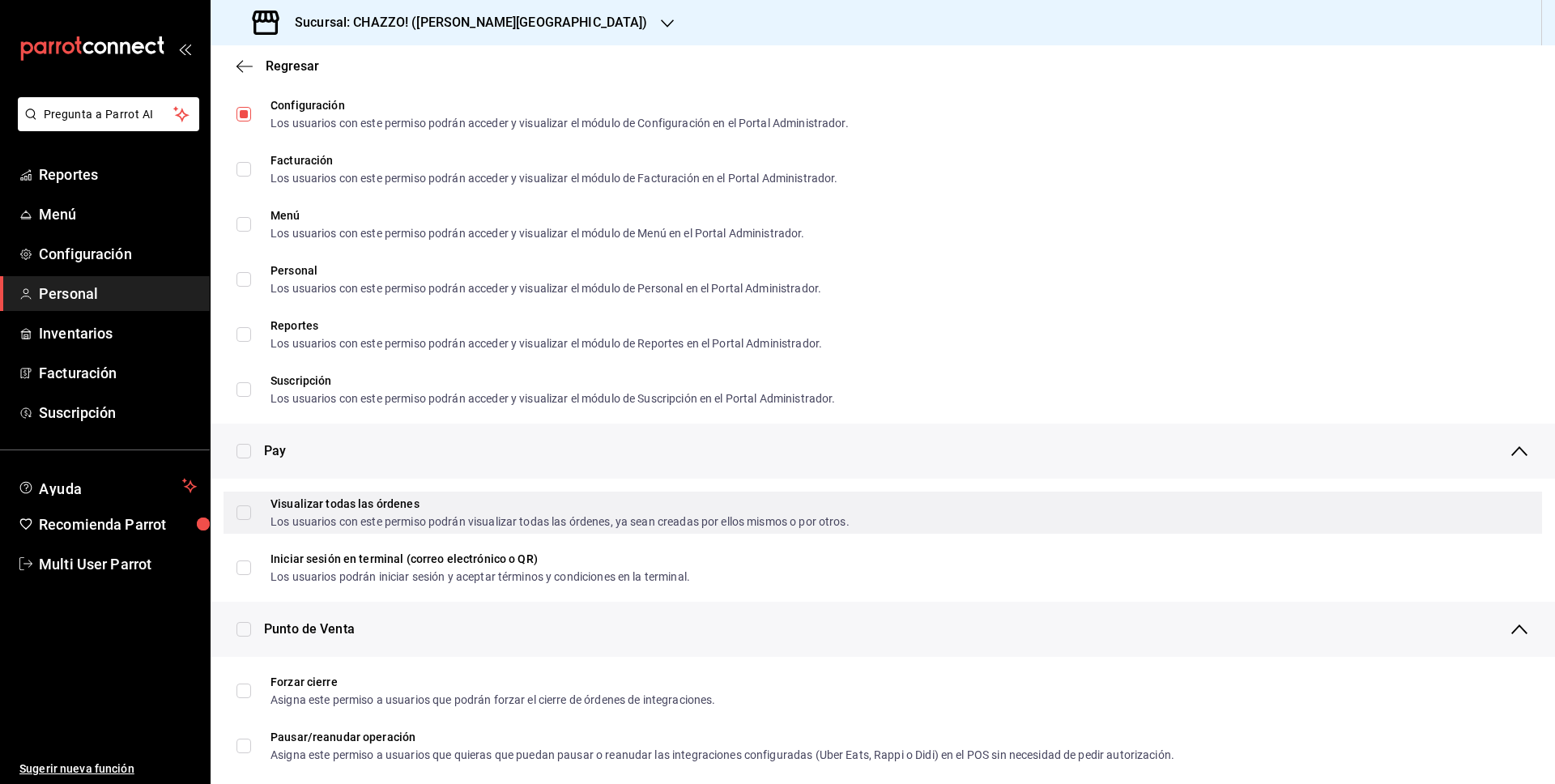
click at [244, 510] on input "Visualizar todas las órdenes Los usuarios con este permiso podrán visualizar to…" at bounding box center [243, 512] width 14 height 14
checkbox input "true"
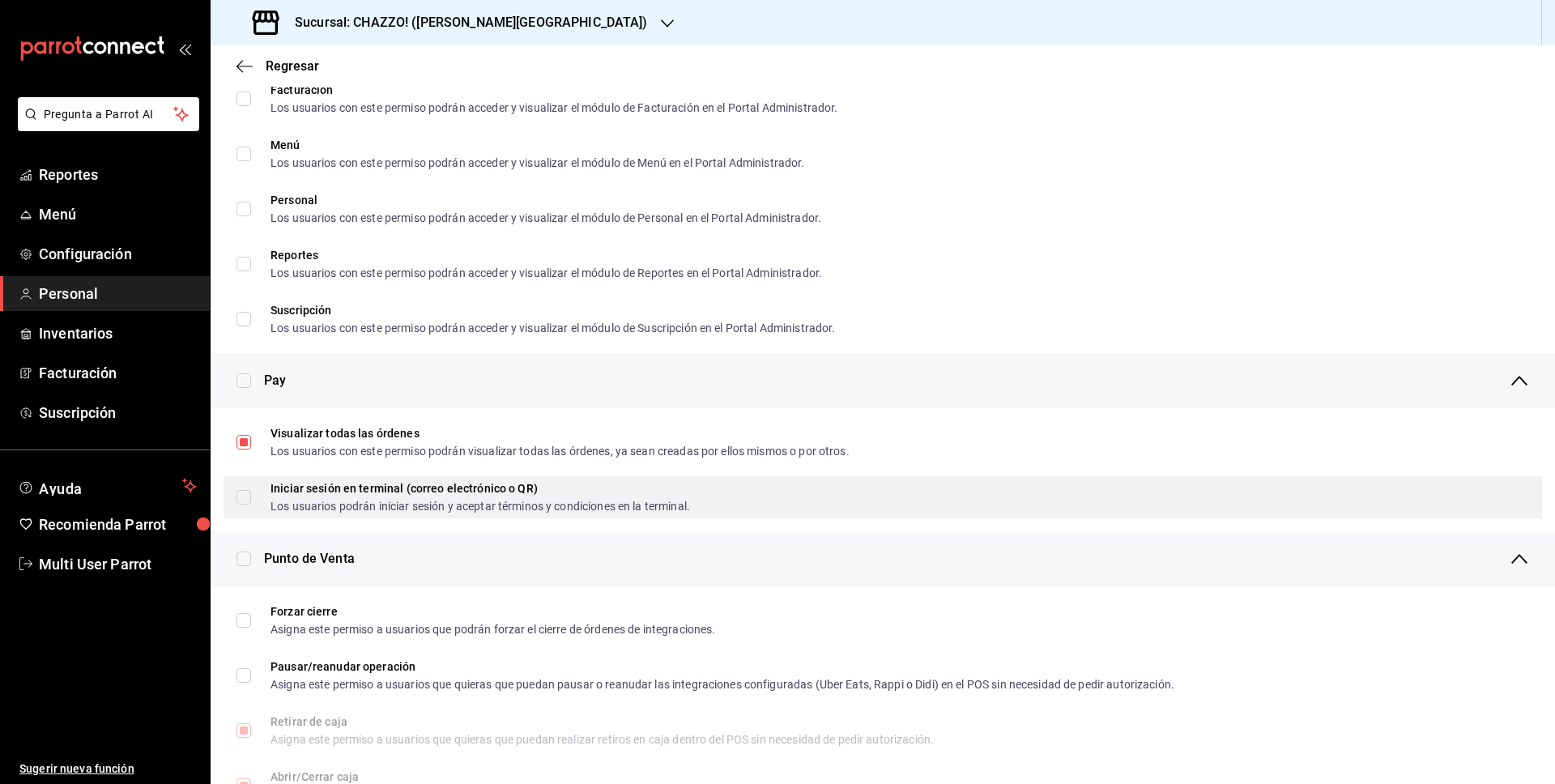
click at [246, 496] on input "Iniciar sesión en terminal (correo electrónico o QR) Los usuarios podrán inicia…" at bounding box center [243, 496] width 14 height 14
checkbox input "true"
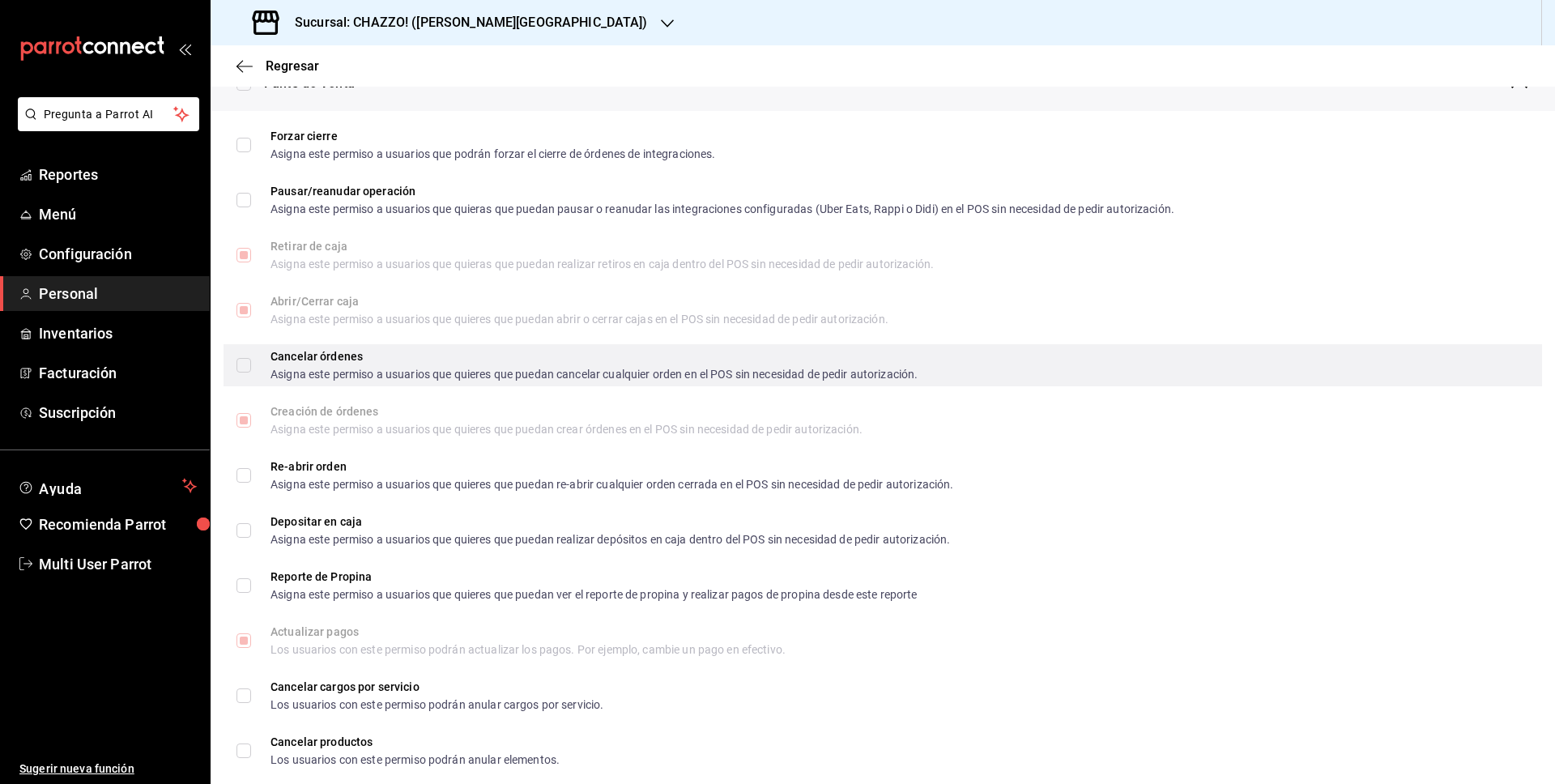
scroll to position [1372, 0]
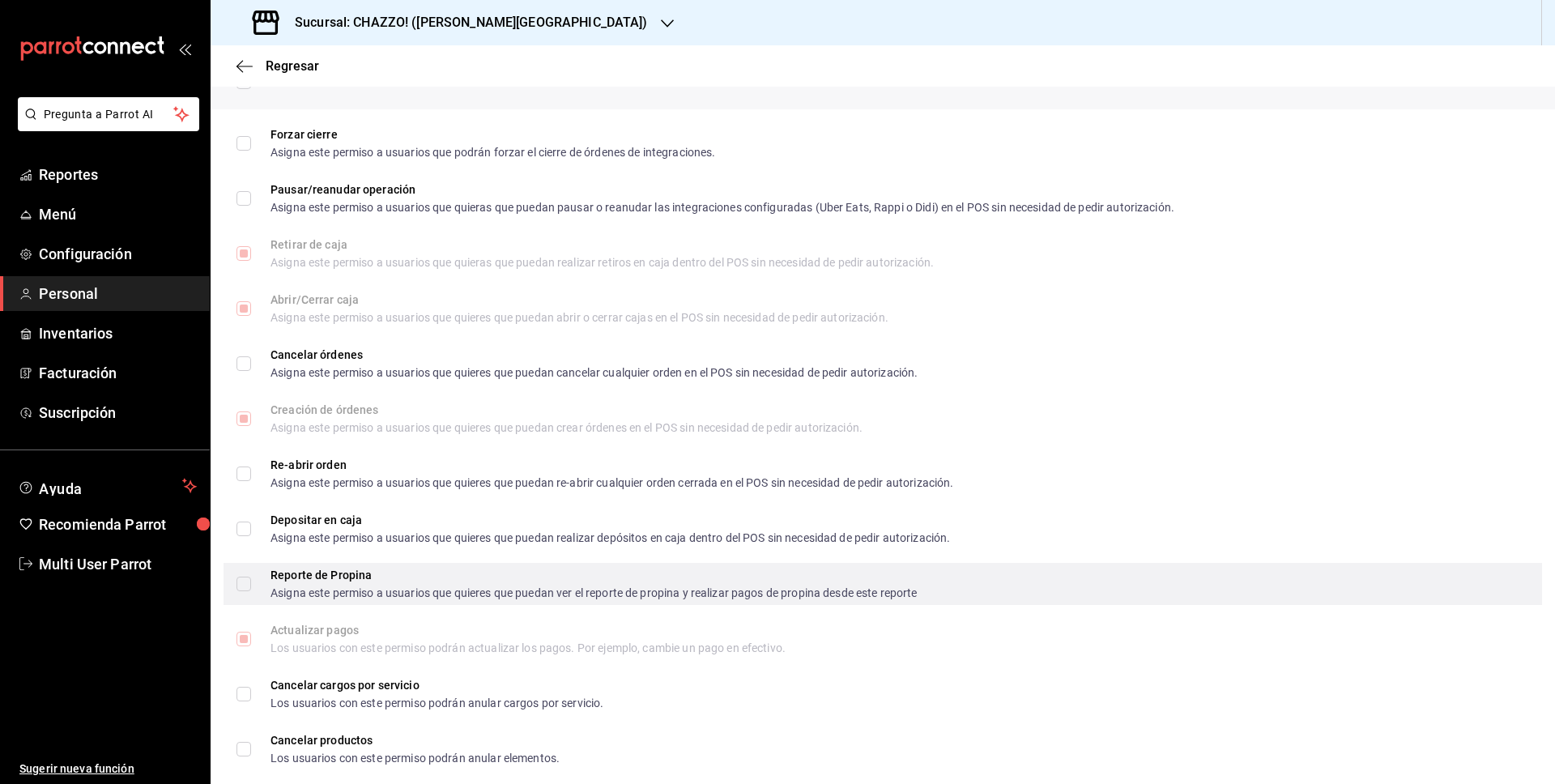
click at [240, 581] on input "Reporte de Propina Asigna este permiso a usuarios que quieres que puedan ver el…" at bounding box center [243, 583] width 14 height 14
checkbox input "true"
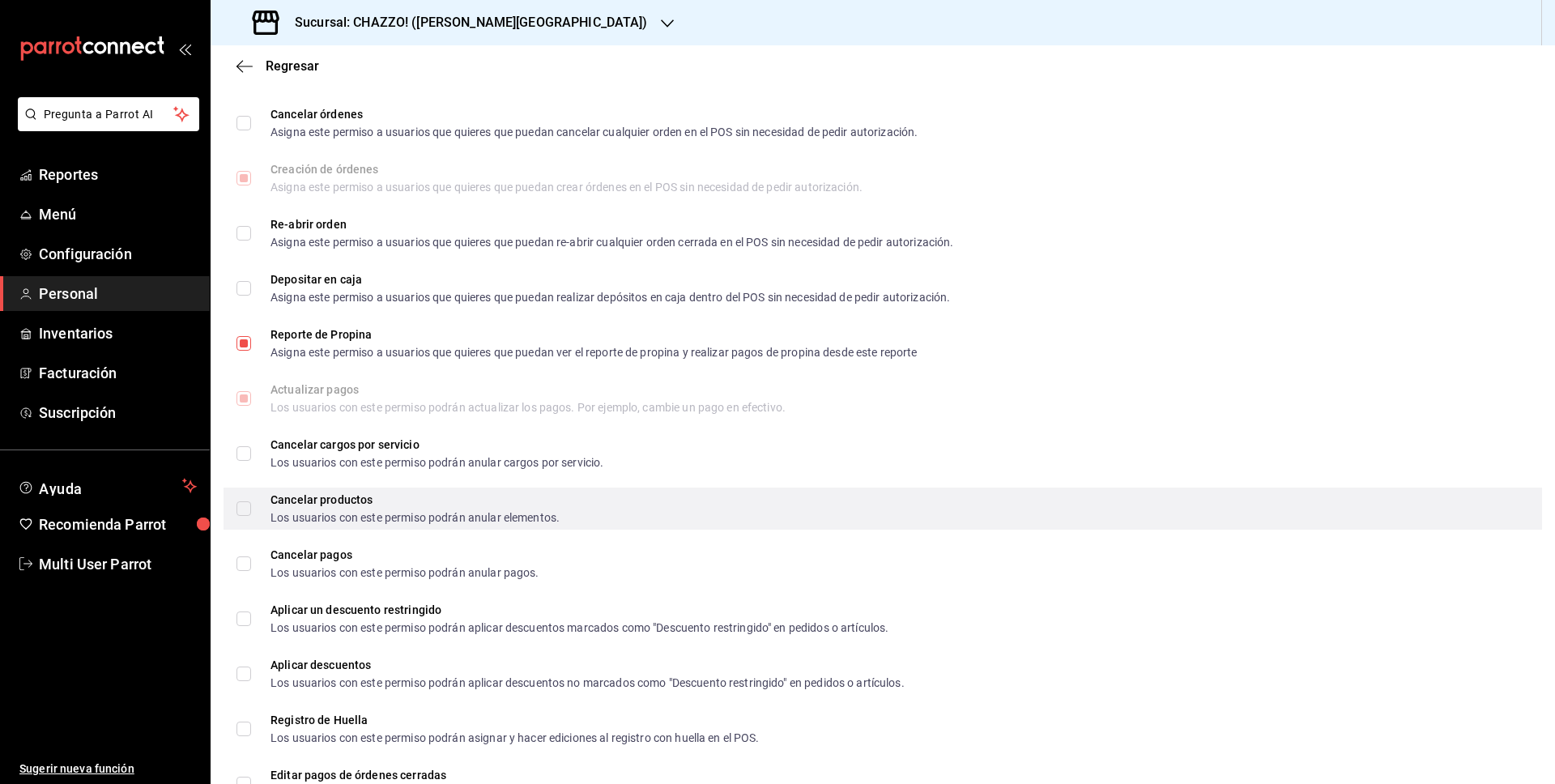
scroll to position [1616, 0]
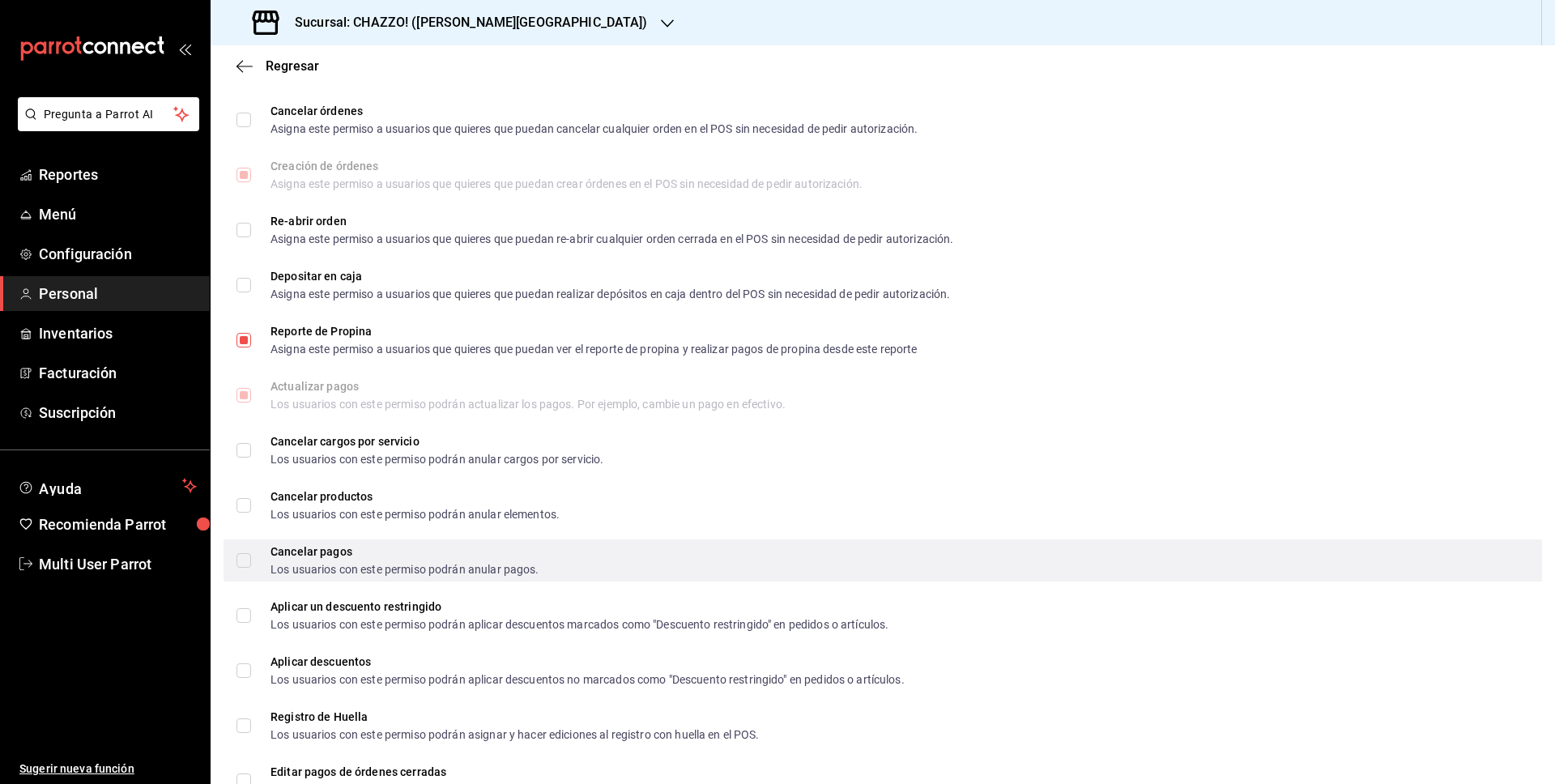
click at [240, 561] on input "Cancelar pagos Los usuarios con este permiso podrán anular pagos." at bounding box center [243, 560] width 14 height 14
checkbox input "true"
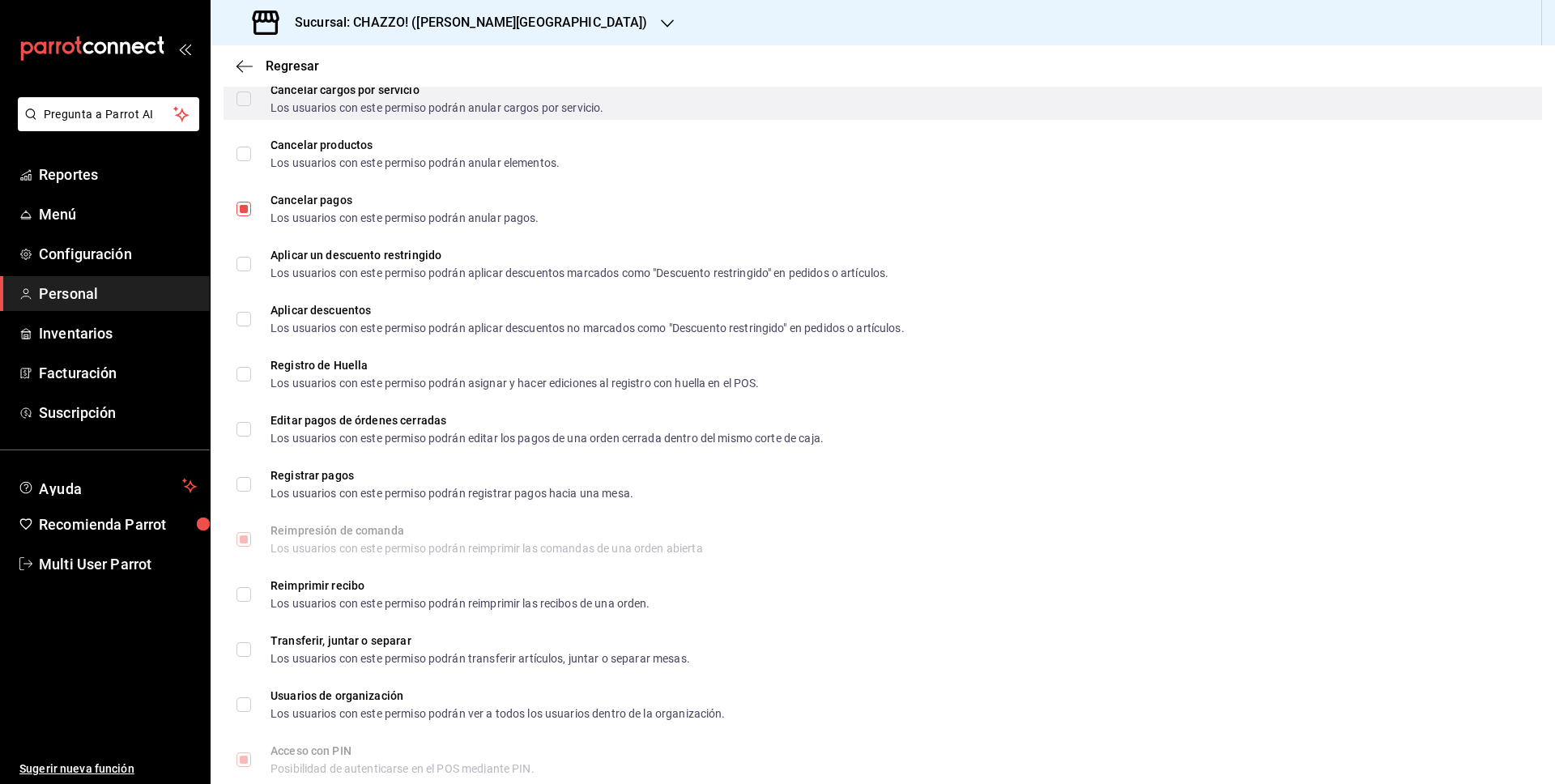
scroll to position [1972, 0]
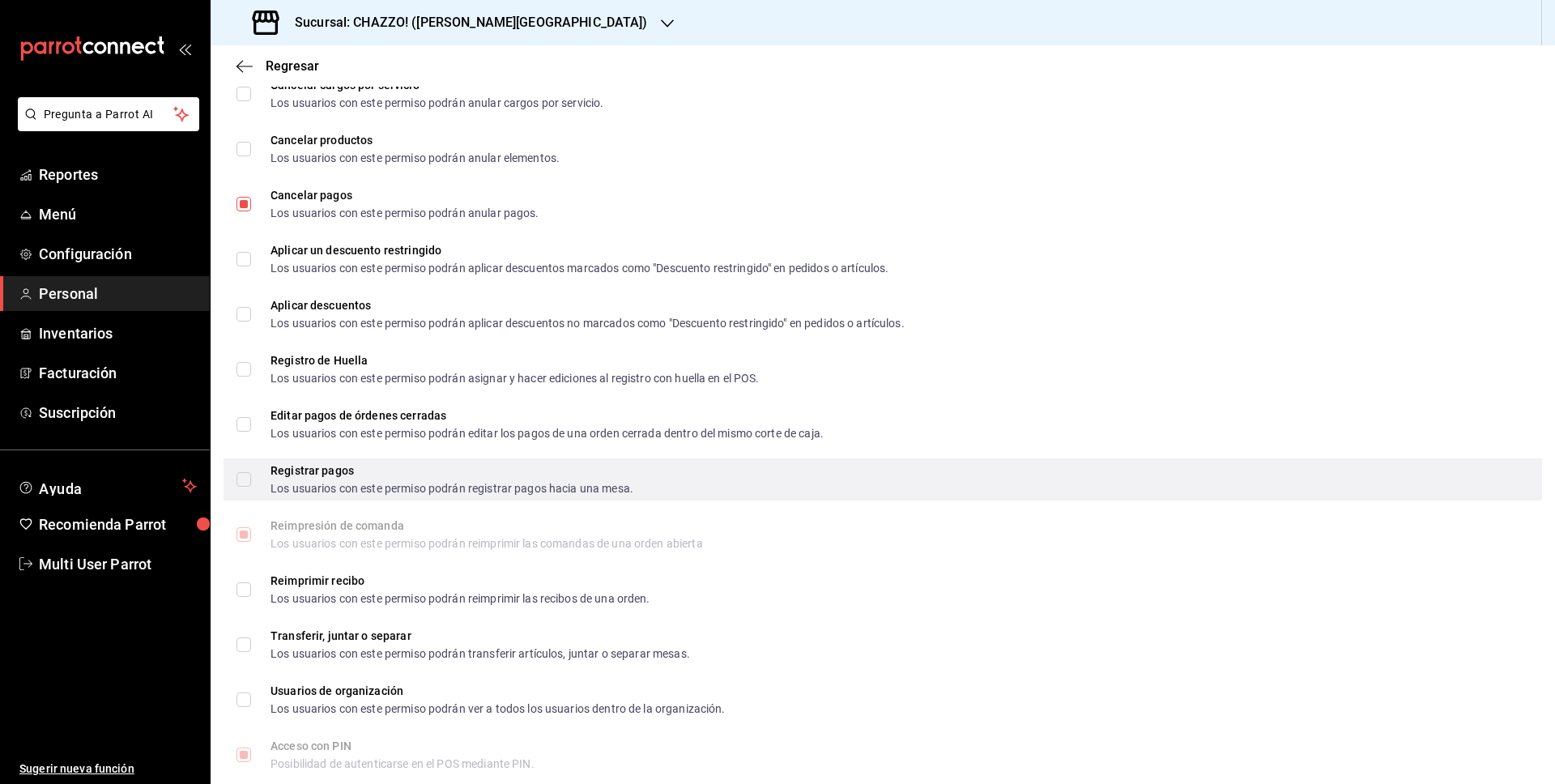
click at [244, 473] on input "Registrar pagos Los usuarios con este permiso podrán registrar pagos hacia una …" at bounding box center [243, 479] width 14 height 14
checkbox input "true"
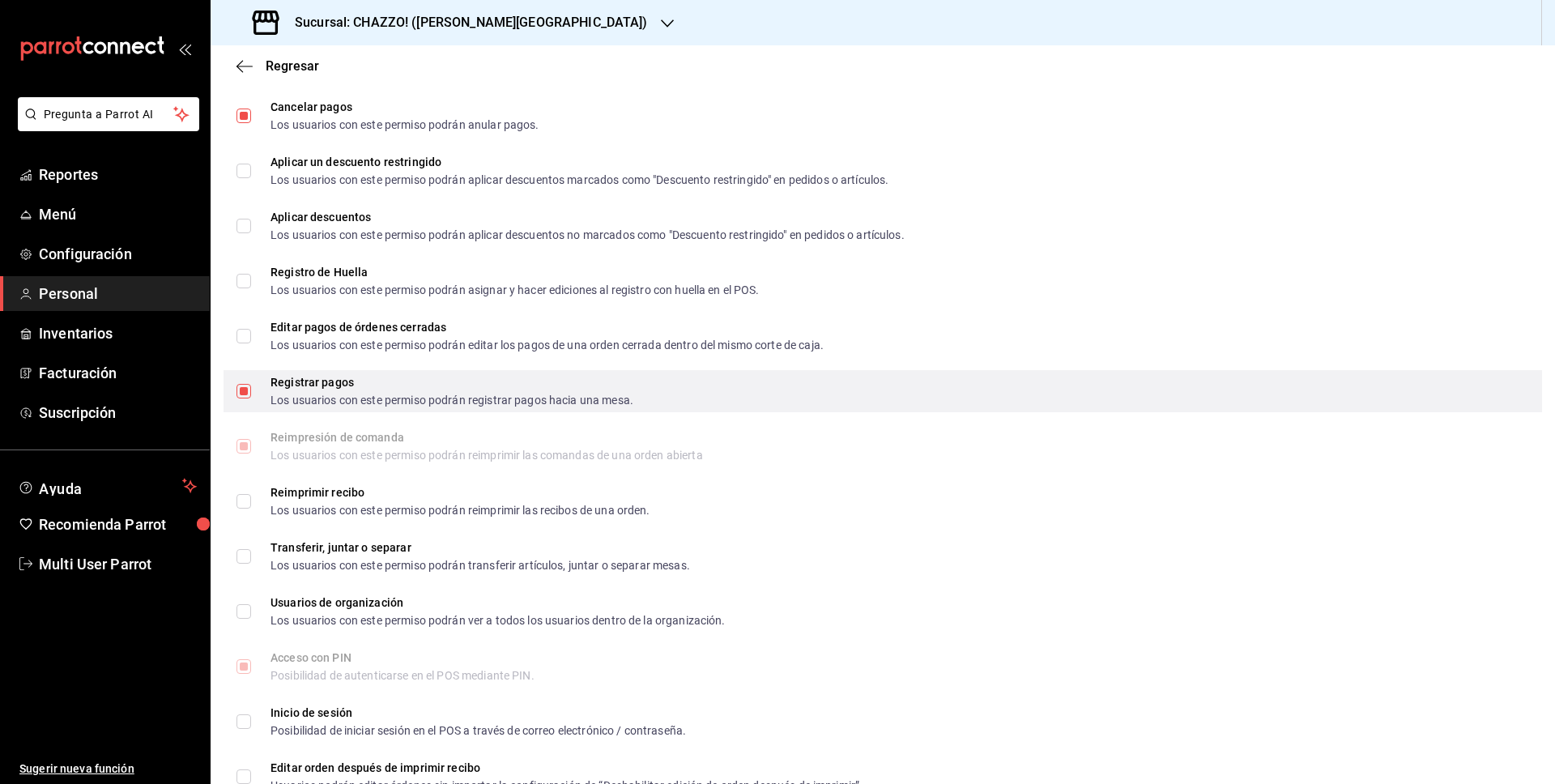
scroll to position [2061, 0]
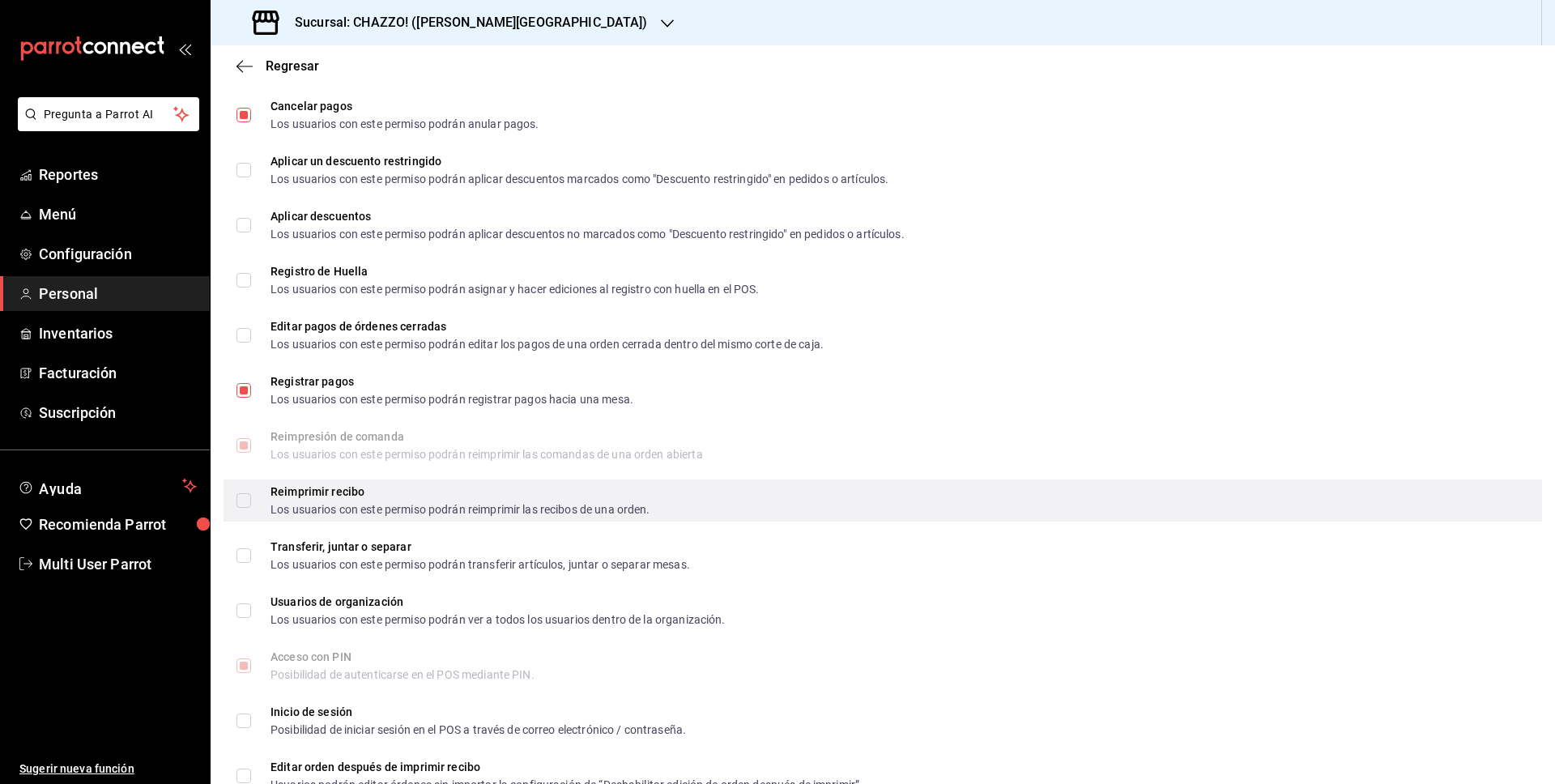
click at [240, 503] on input "Reimprimir recibo Los usuarios con este permiso podrán reimprimir las recibos d…" at bounding box center [243, 500] width 14 height 14
checkbox input "true"
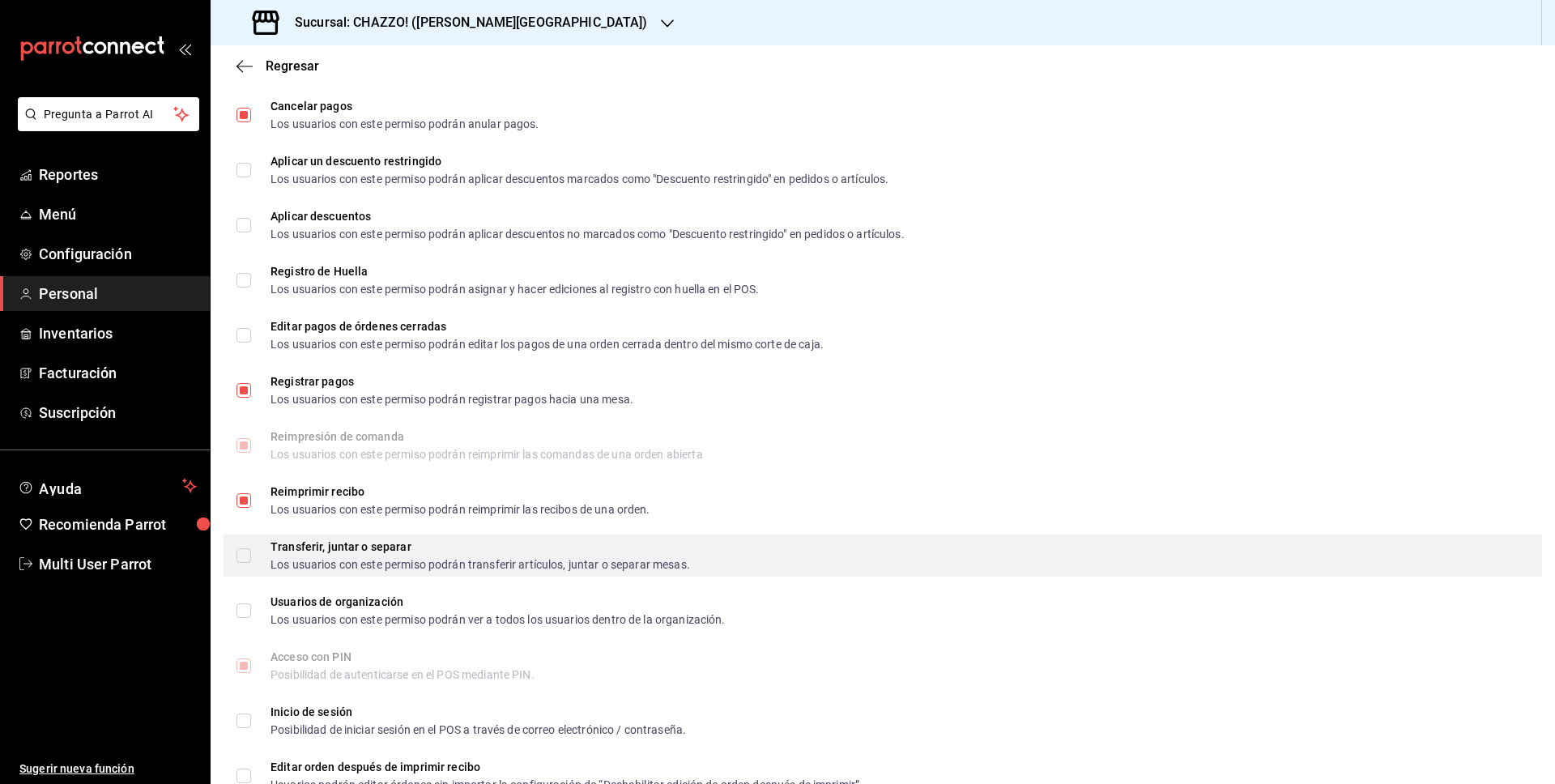
click at [247, 551] on input "Transferir, juntar o separar Los usuarios con este permiso podrán transferir ar…" at bounding box center [243, 555] width 14 height 14
checkbox input "true"
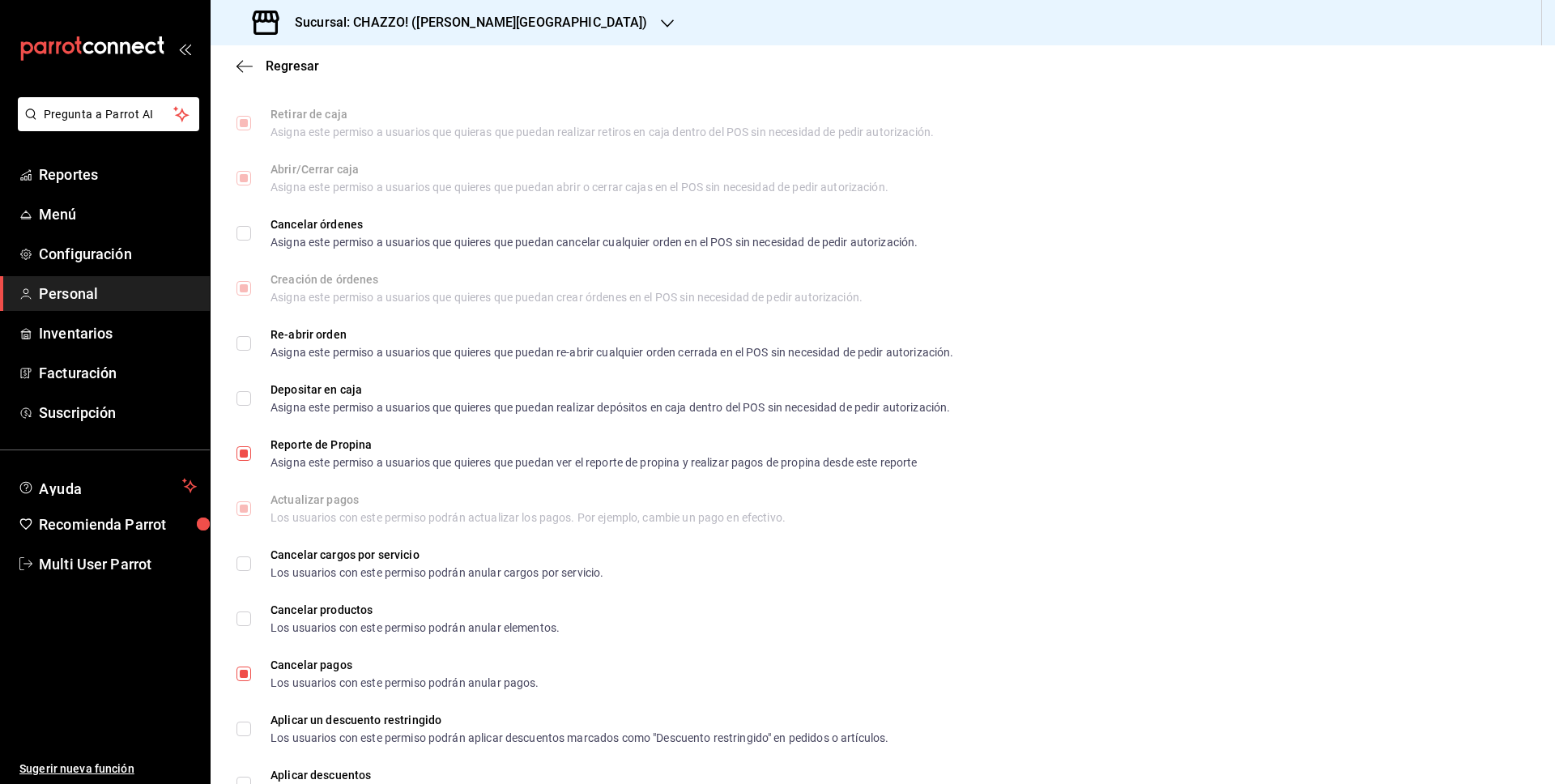
scroll to position [1424, 0]
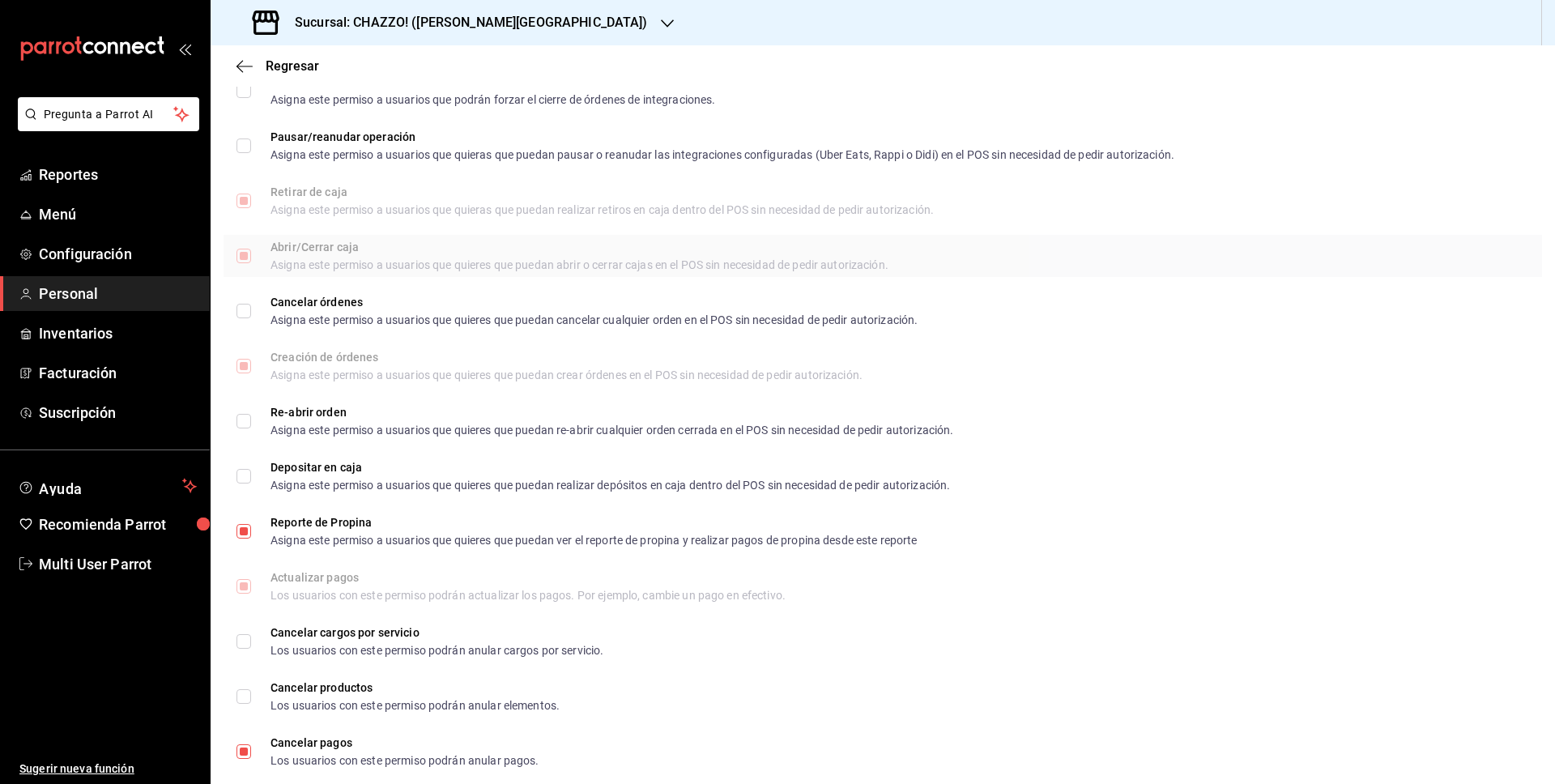
click at [1317, 247] on div "Abrir/Cerrar caja Asigna este permiso a usuarios que quieres que puedan abrir o…" at bounding box center [882, 256] width 1318 height 42
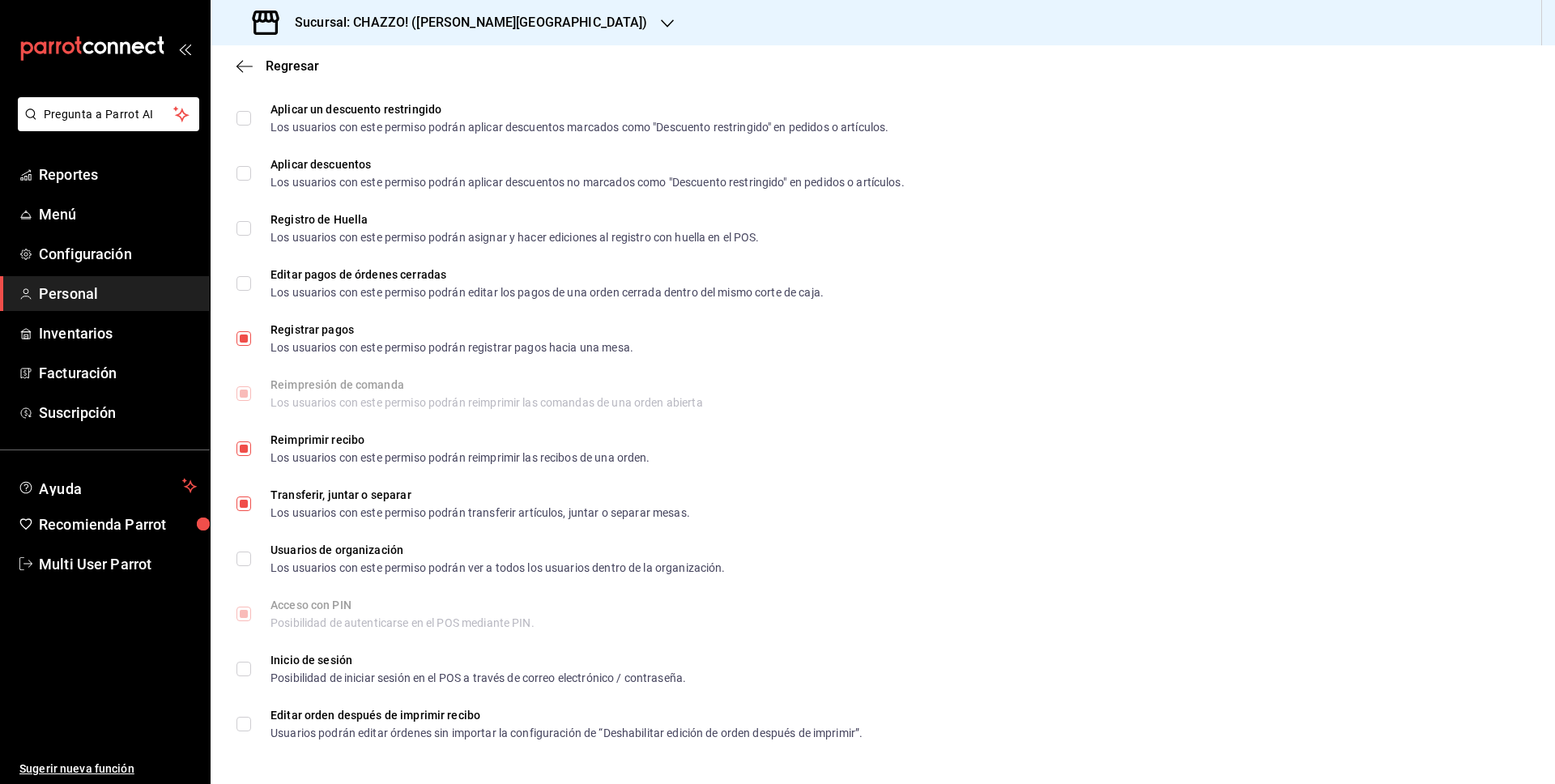
scroll to position [227, 0]
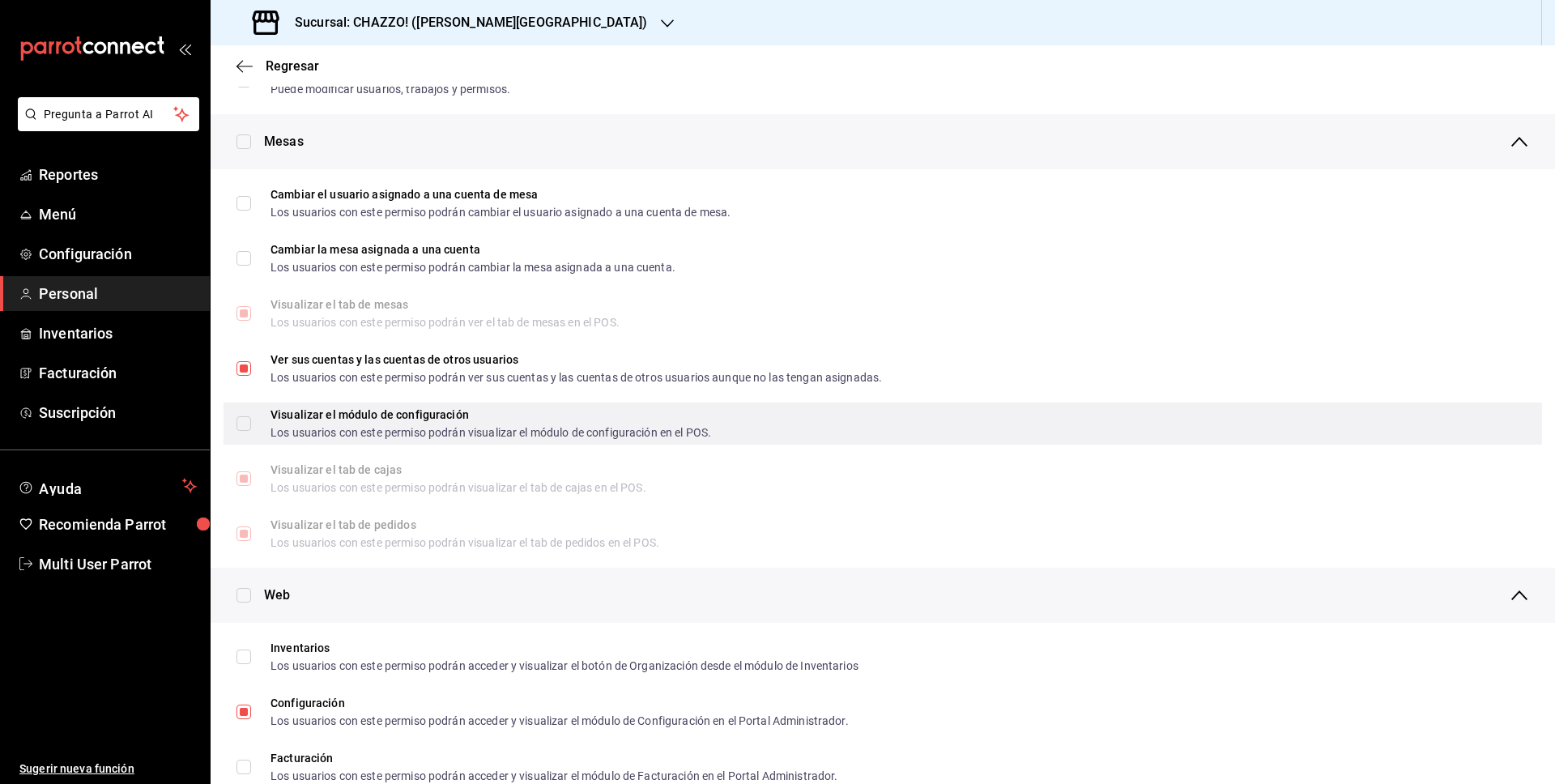
click at [238, 420] on input "Visualizar el módulo de configuración Los usuarios con este permiso podrán visu…" at bounding box center [243, 423] width 14 height 14
checkbox input "true"
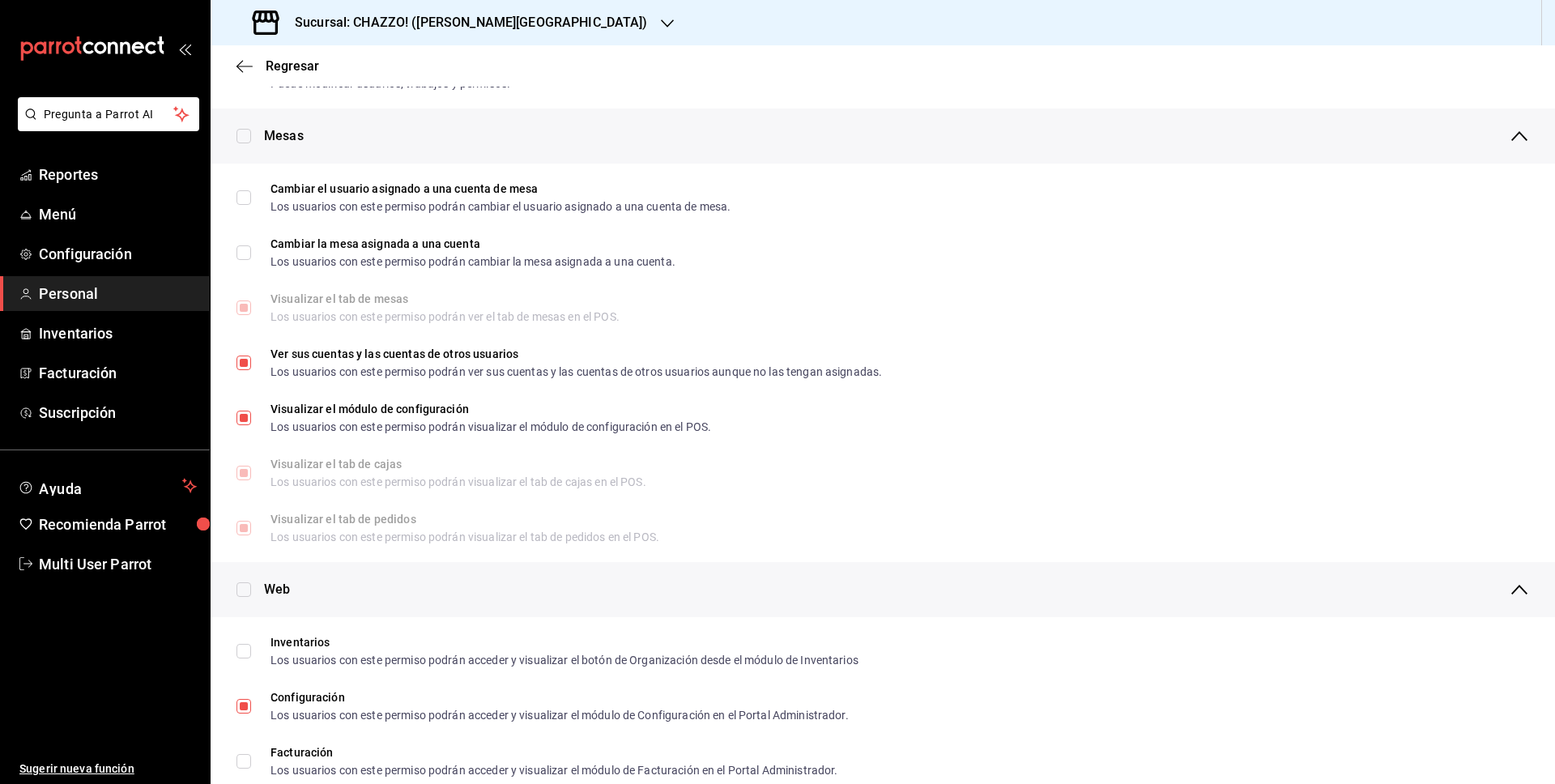
scroll to position [0, 0]
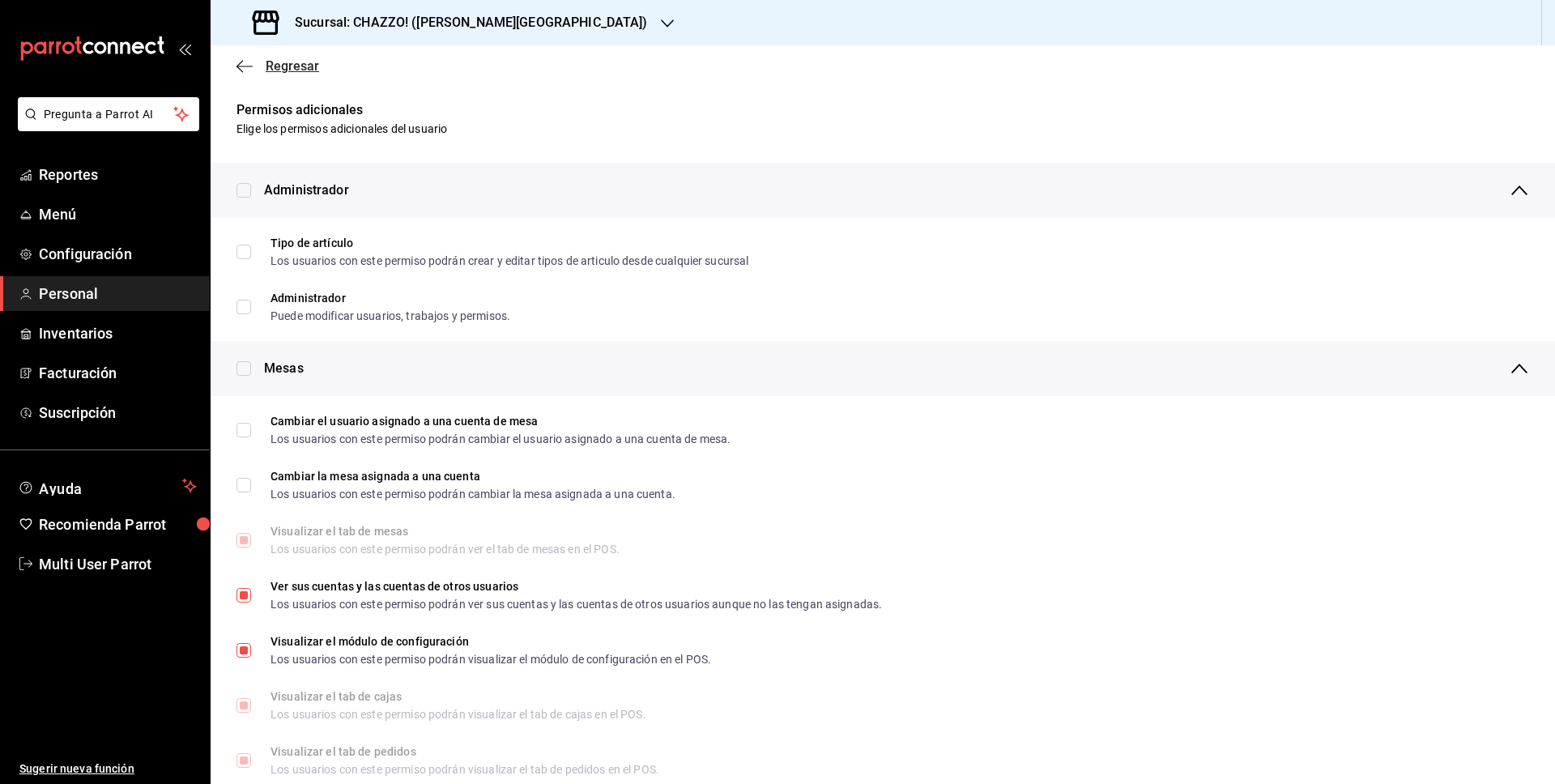
click at [300, 66] on span "Regresar" at bounding box center [293, 66] width 54 height 15
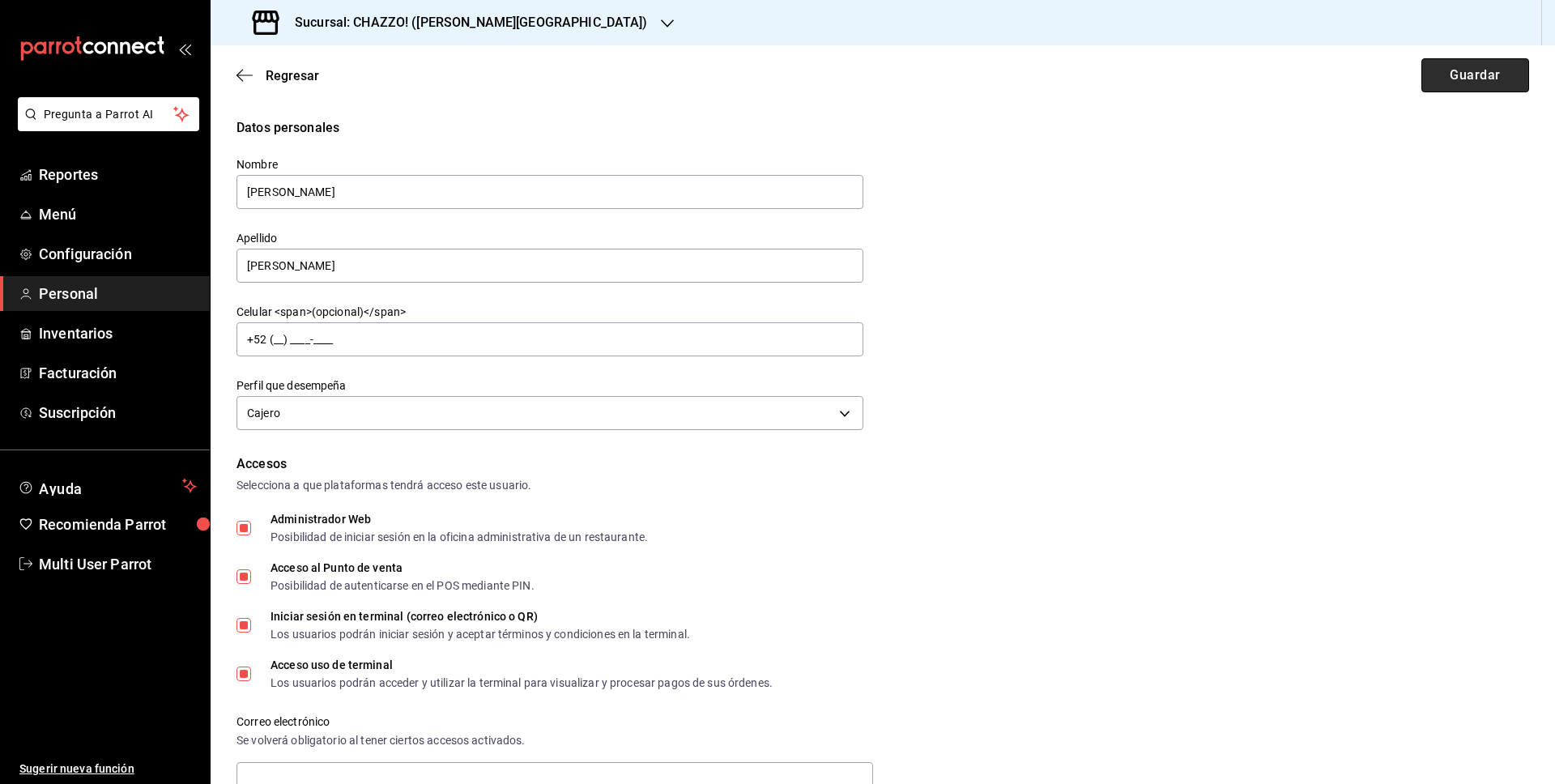
click at [1500, 79] on button "Guardar" at bounding box center [1476, 75] width 108 height 34
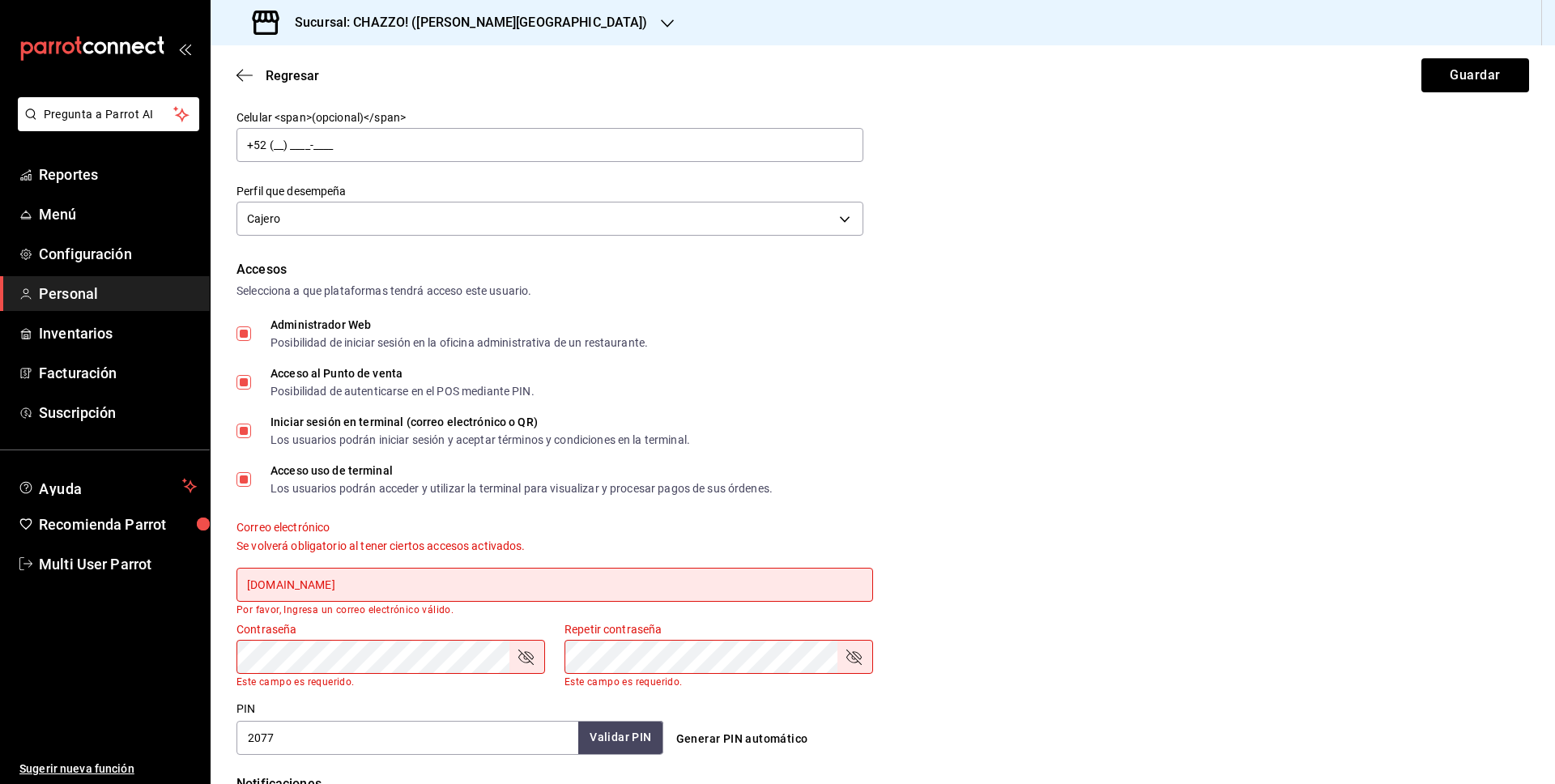
scroll to position [196, 0]
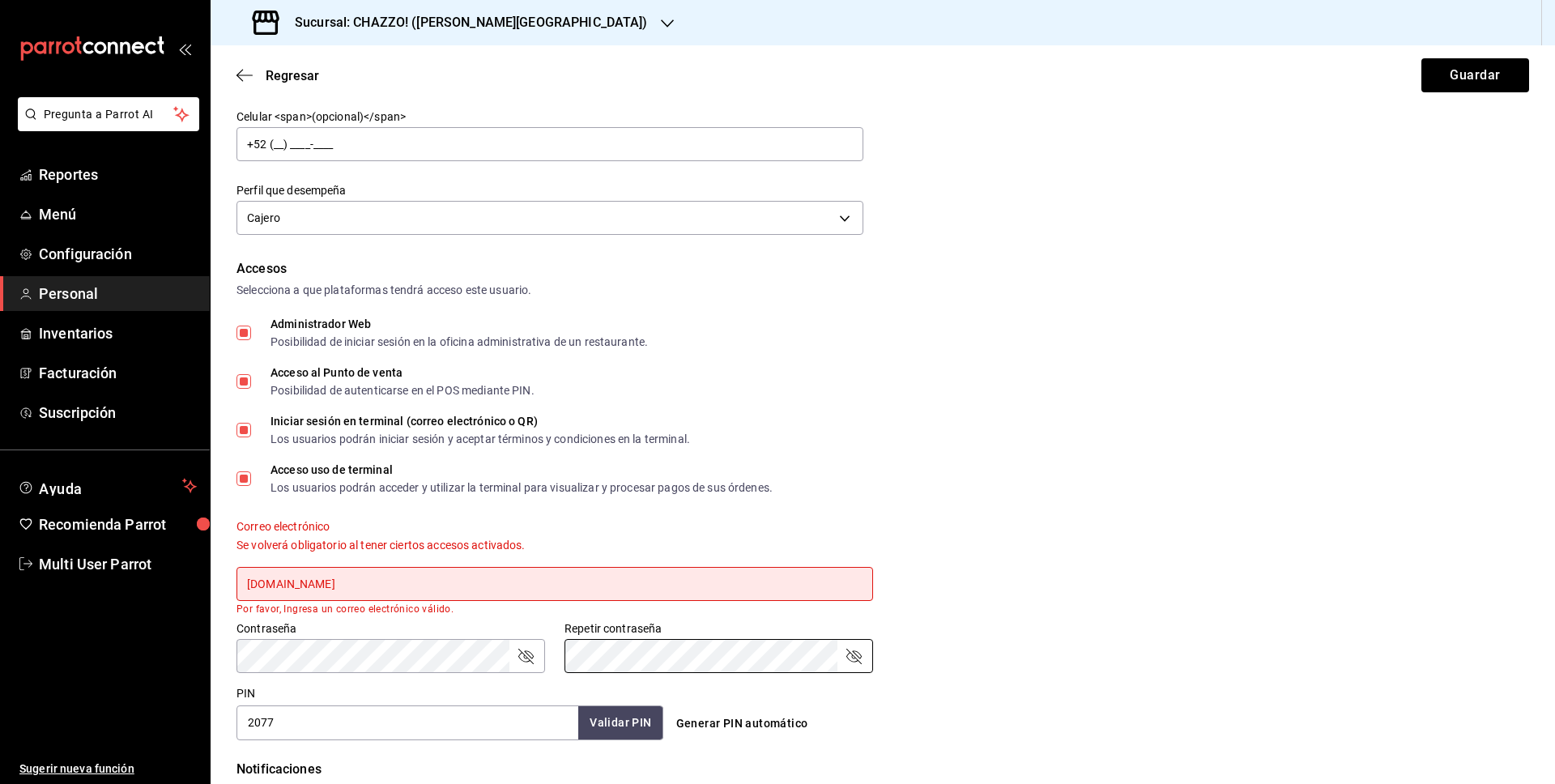
click at [241, 584] on input "fakeemail.com" at bounding box center [555, 583] width 637 height 34
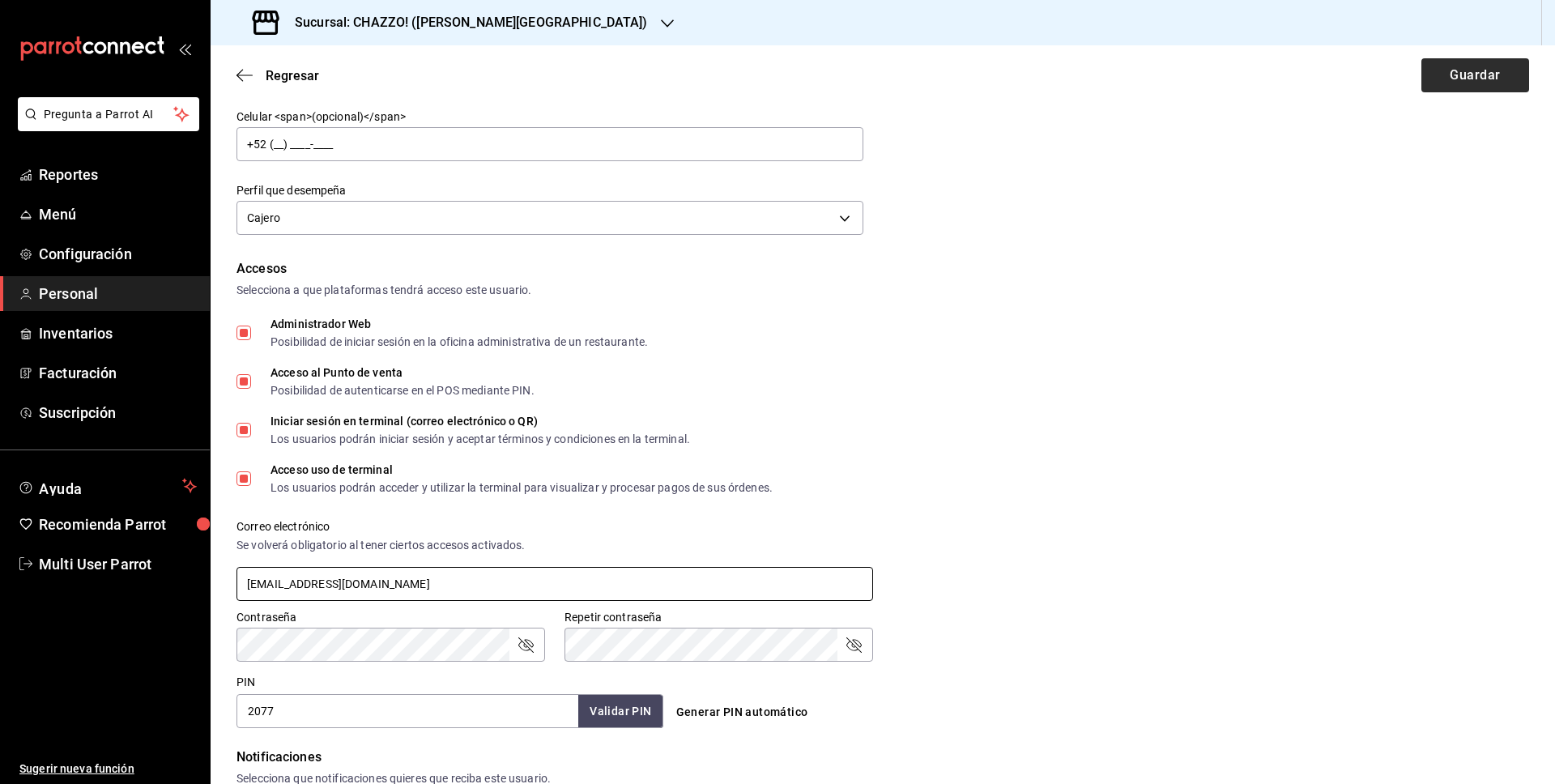
type input "dal@fakeemail.com"
click at [1484, 79] on button "Guardar" at bounding box center [1476, 75] width 108 height 34
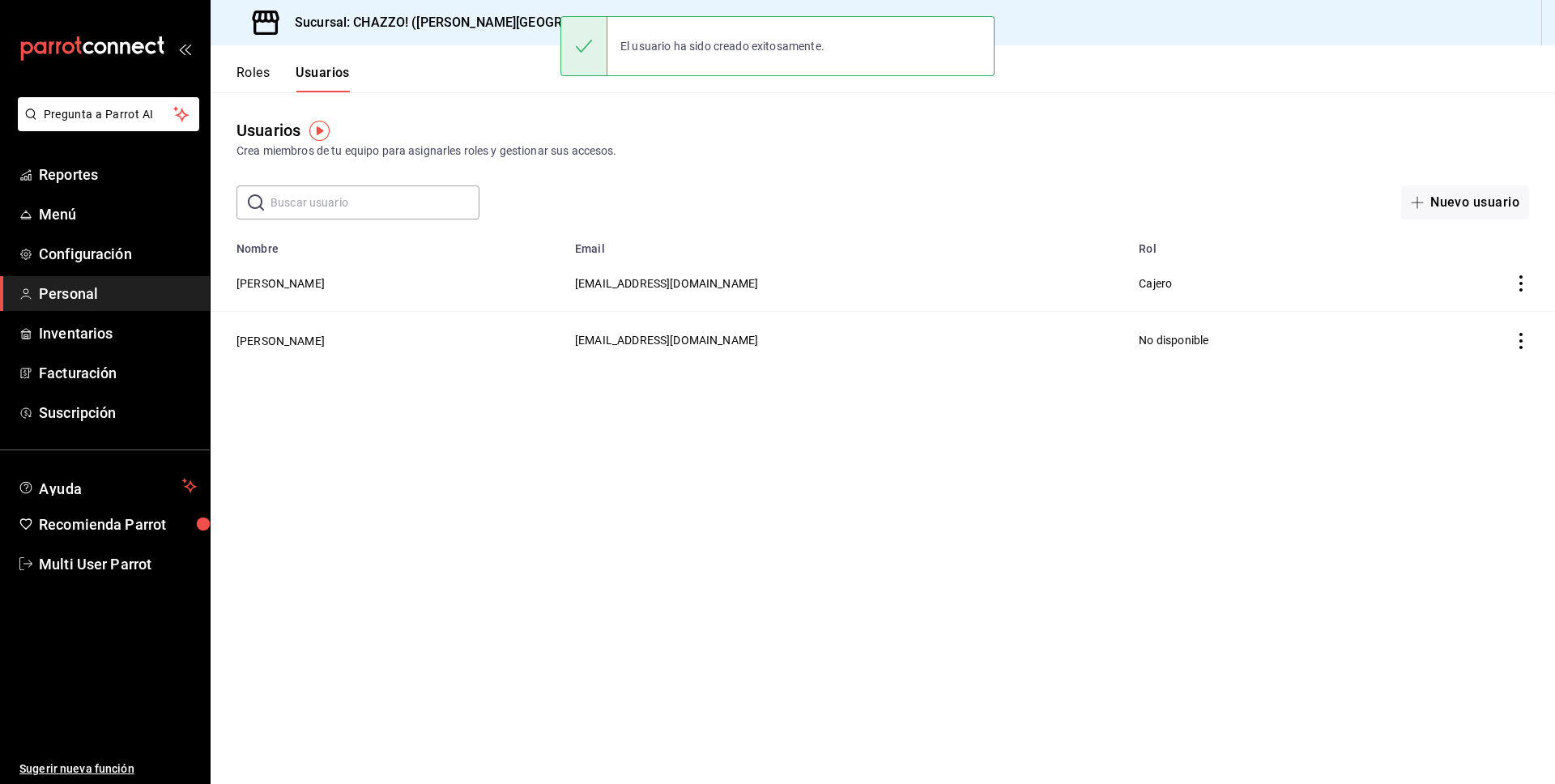
click at [834, 594] on main "Usuarios Crea miembros de tu equipo para asignarles roles y gestionar sus acces…" at bounding box center [883, 437] width 1344 height 691
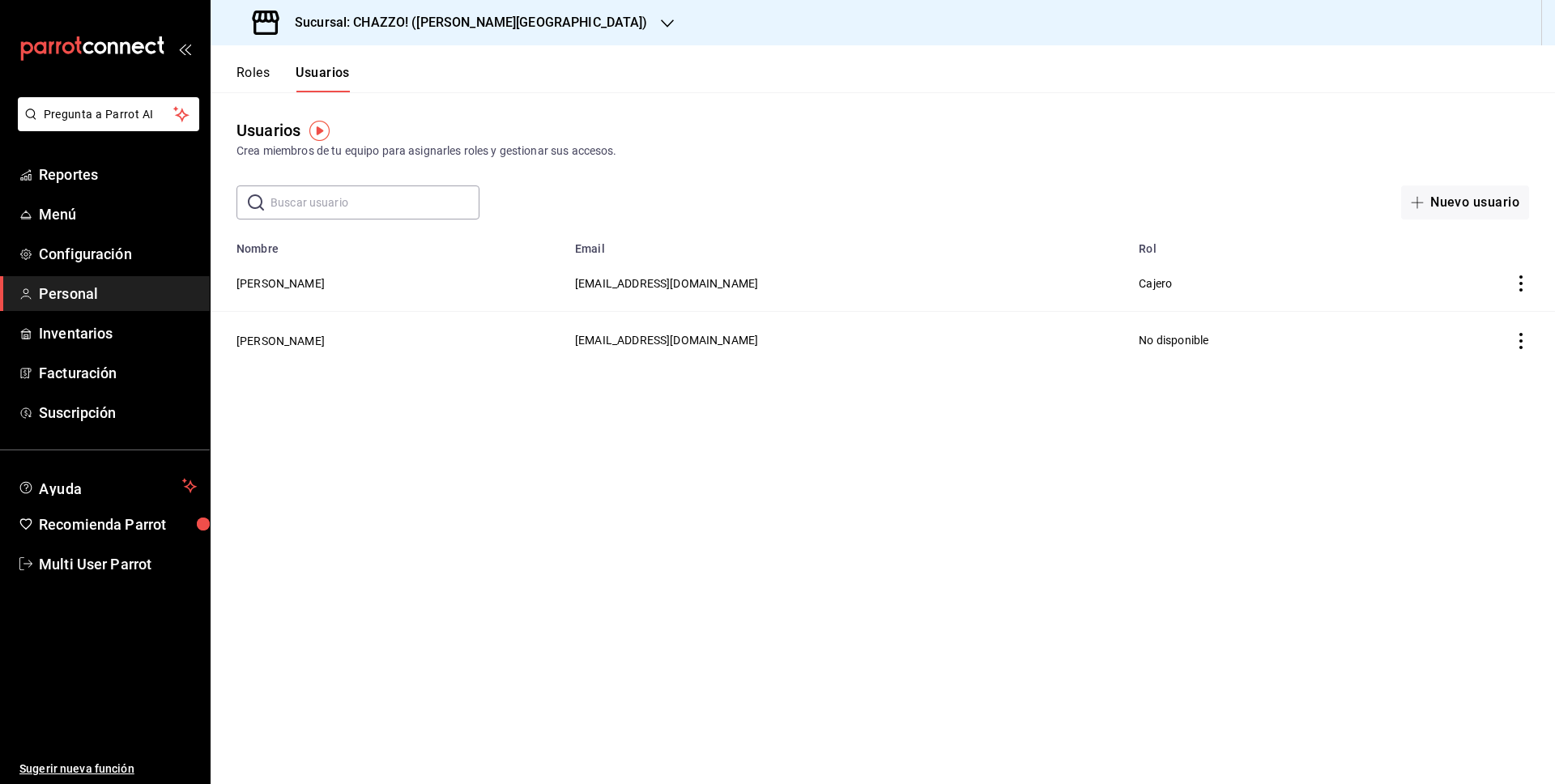
click at [433, 412] on main "Usuarios Crea miembros de tu equipo para asignarles roles y gestionar sus acces…" at bounding box center [883, 437] width 1344 height 691
click at [628, 327] on td "dalilachazzo@gmail.com" at bounding box center [847, 340] width 563 height 57
click at [708, 341] on td "dalilachazzo@gmail.com" at bounding box center [847, 340] width 563 height 57
click at [705, 379] on main "Usuarios Crea miembros de tu equipo para asignarles roles y gestionar sus acces…" at bounding box center [883, 437] width 1344 height 691
click at [487, 293] on td "[PERSON_NAME]" at bounding box center [388, 283] width 354 height 57
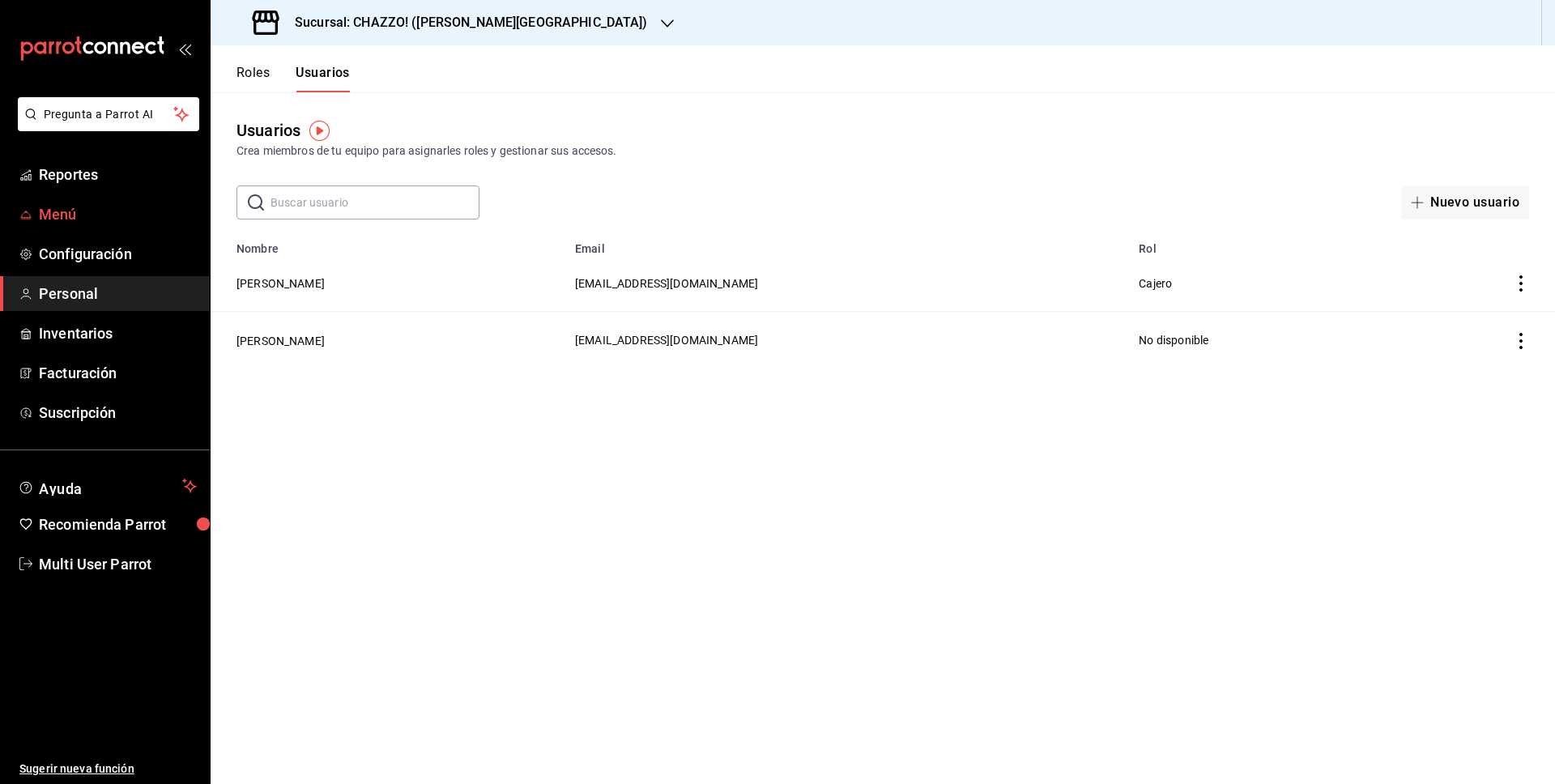
click at [74, 221] on span "Menú" at bounding box center [118, 214] width 158 height 22
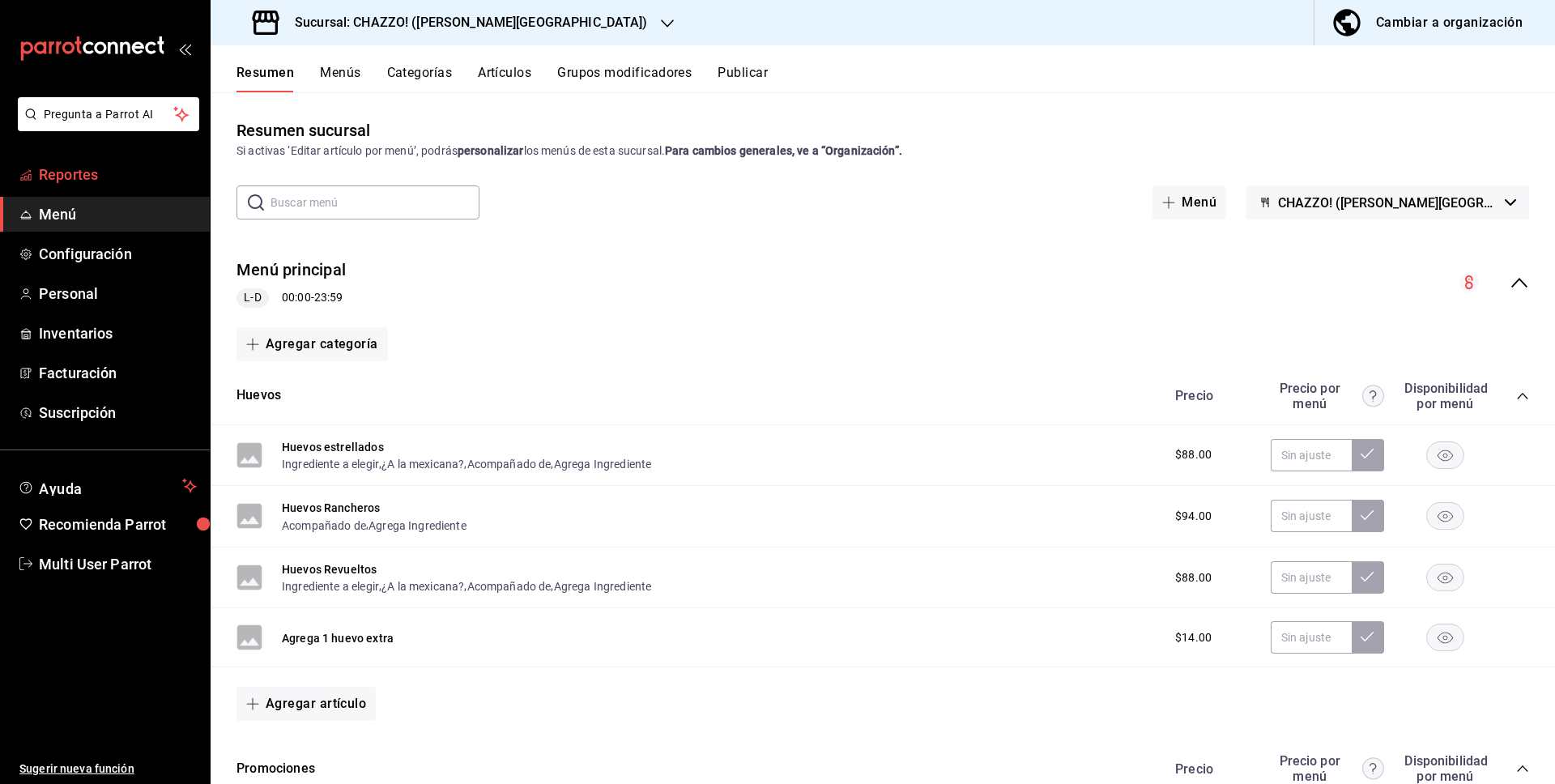
click at [84, 181] on span "Reportes" at bounding box center [118, 175] width 158 height 22
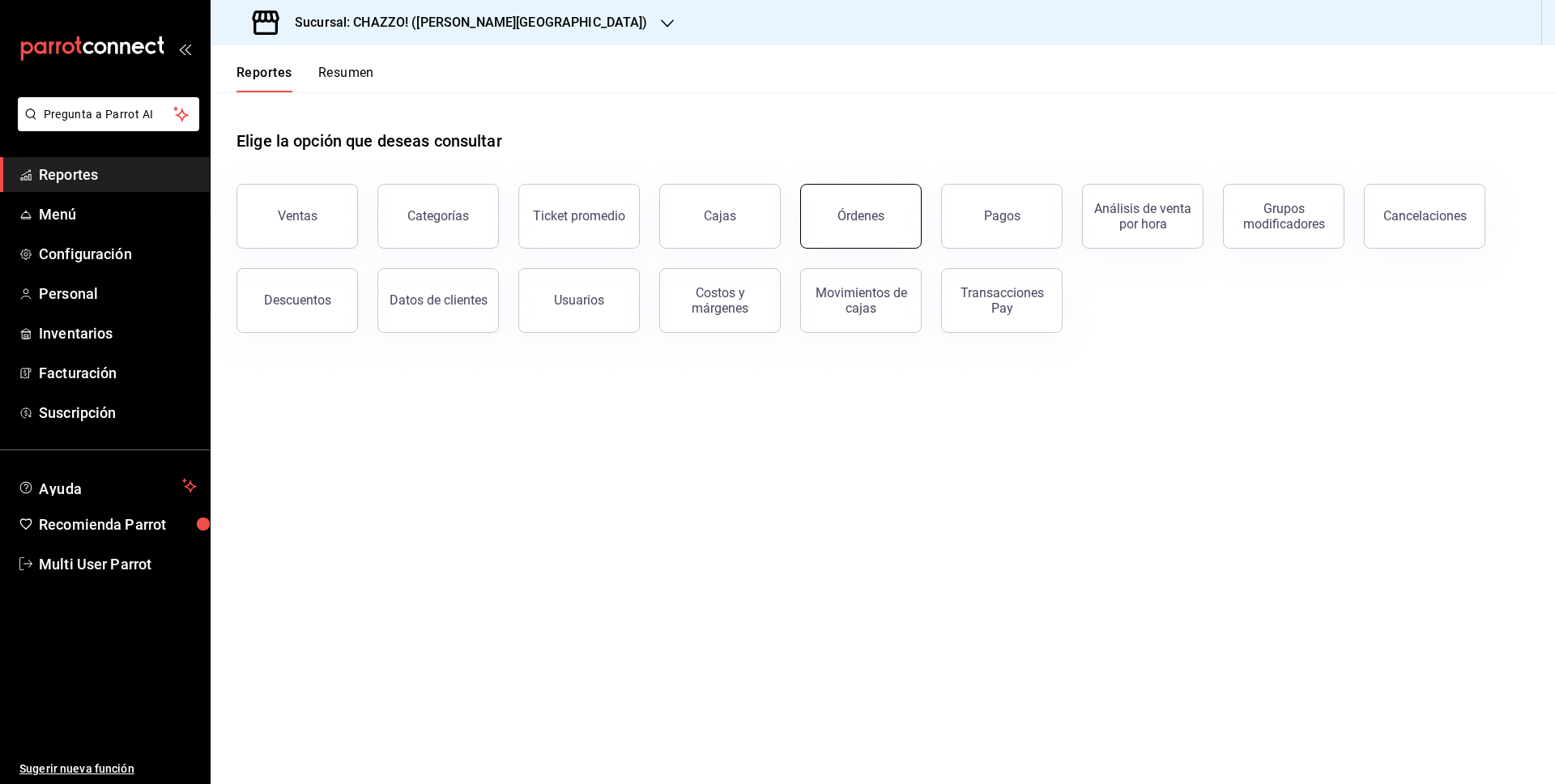
click at [856, 191] on button "Órdenes" at bounding box center [860, 216] width 121 height 65
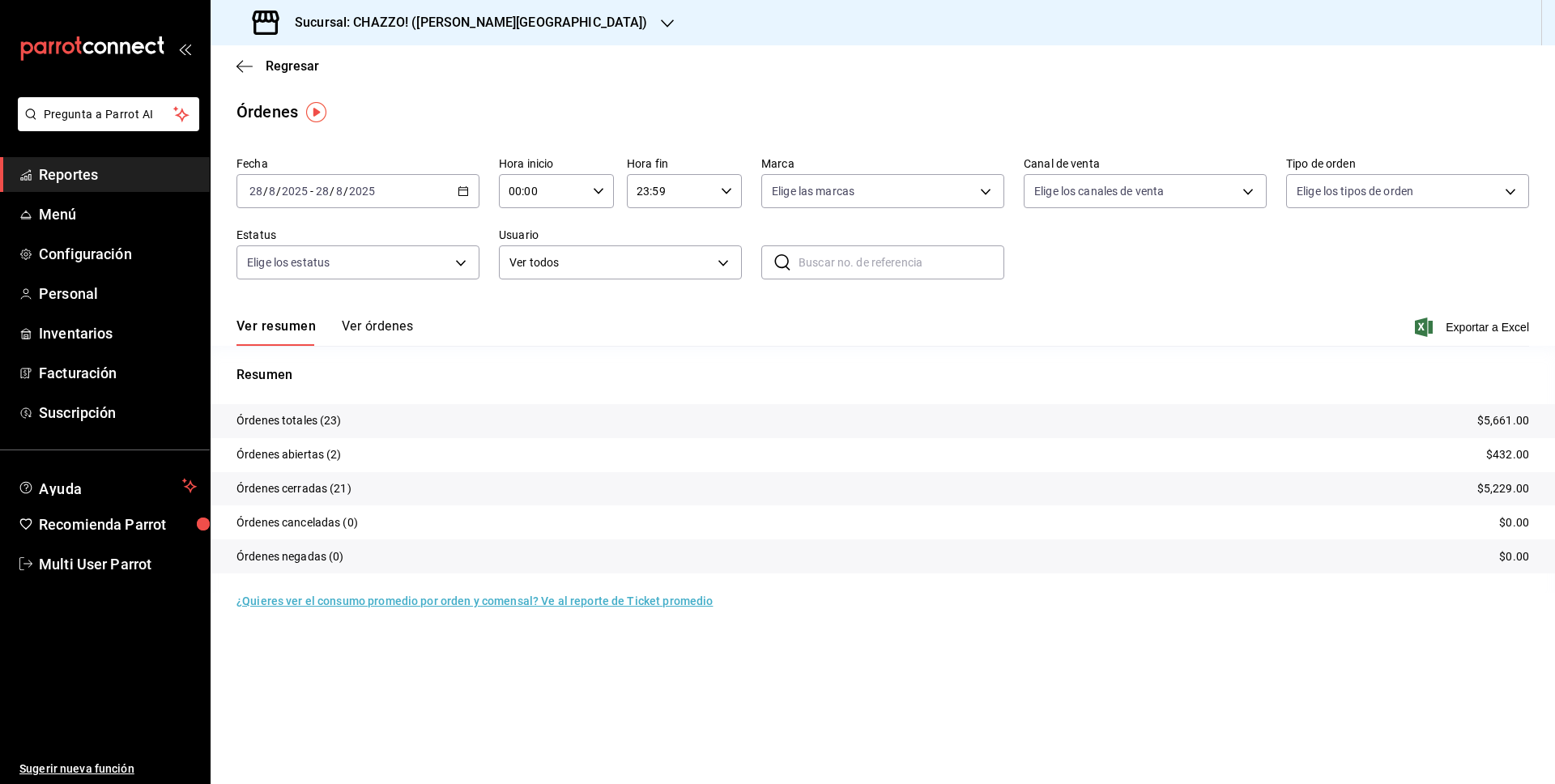
click at [371, 337] on button "Ver órdenes" at bounding box center [377, 332] width 71 height 28
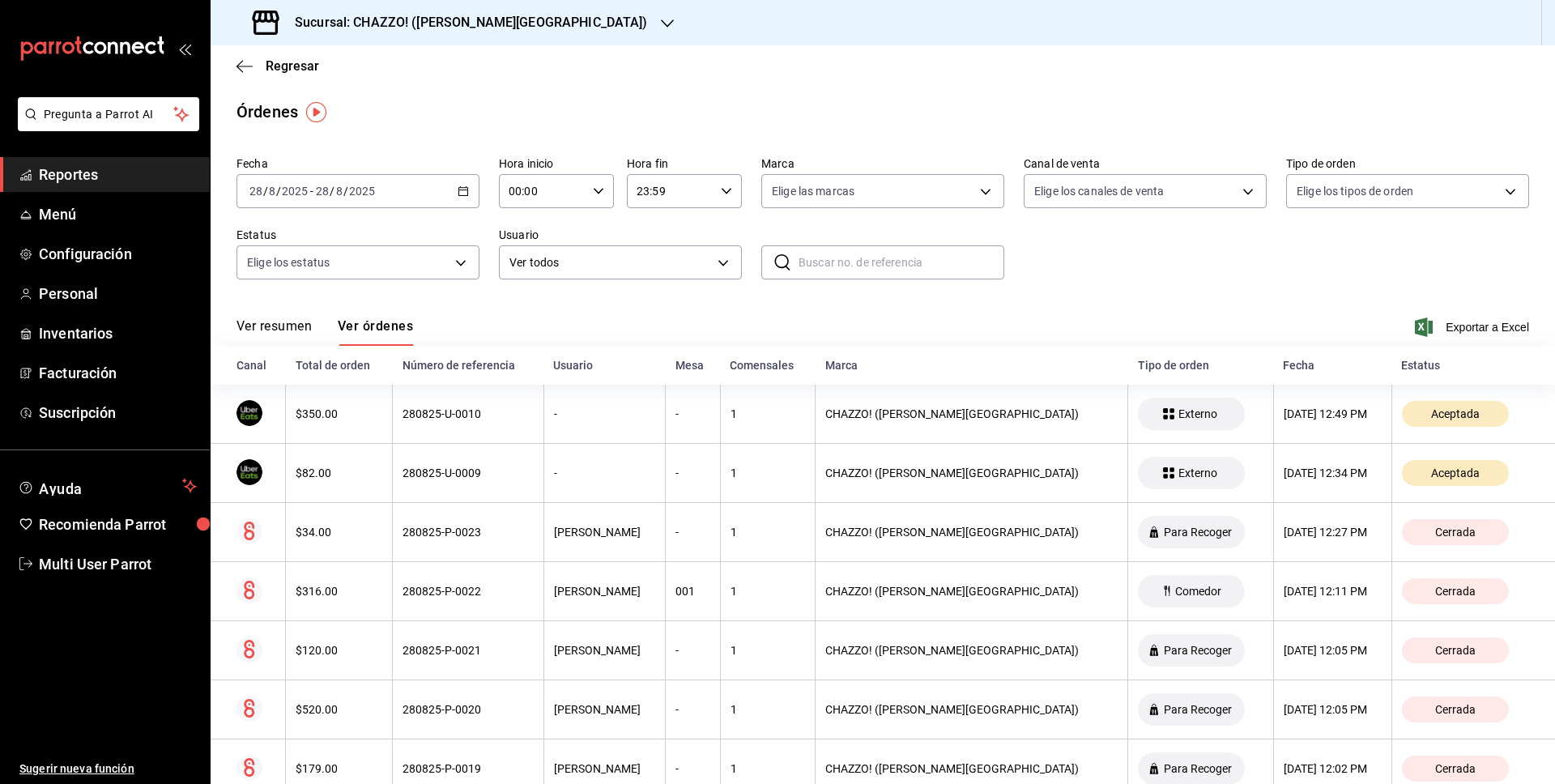
click at [573, 321] on div "Ver resumen Ver órdenes Exportar a Excel" at bounding box center [883, 323] width 1292 height 47
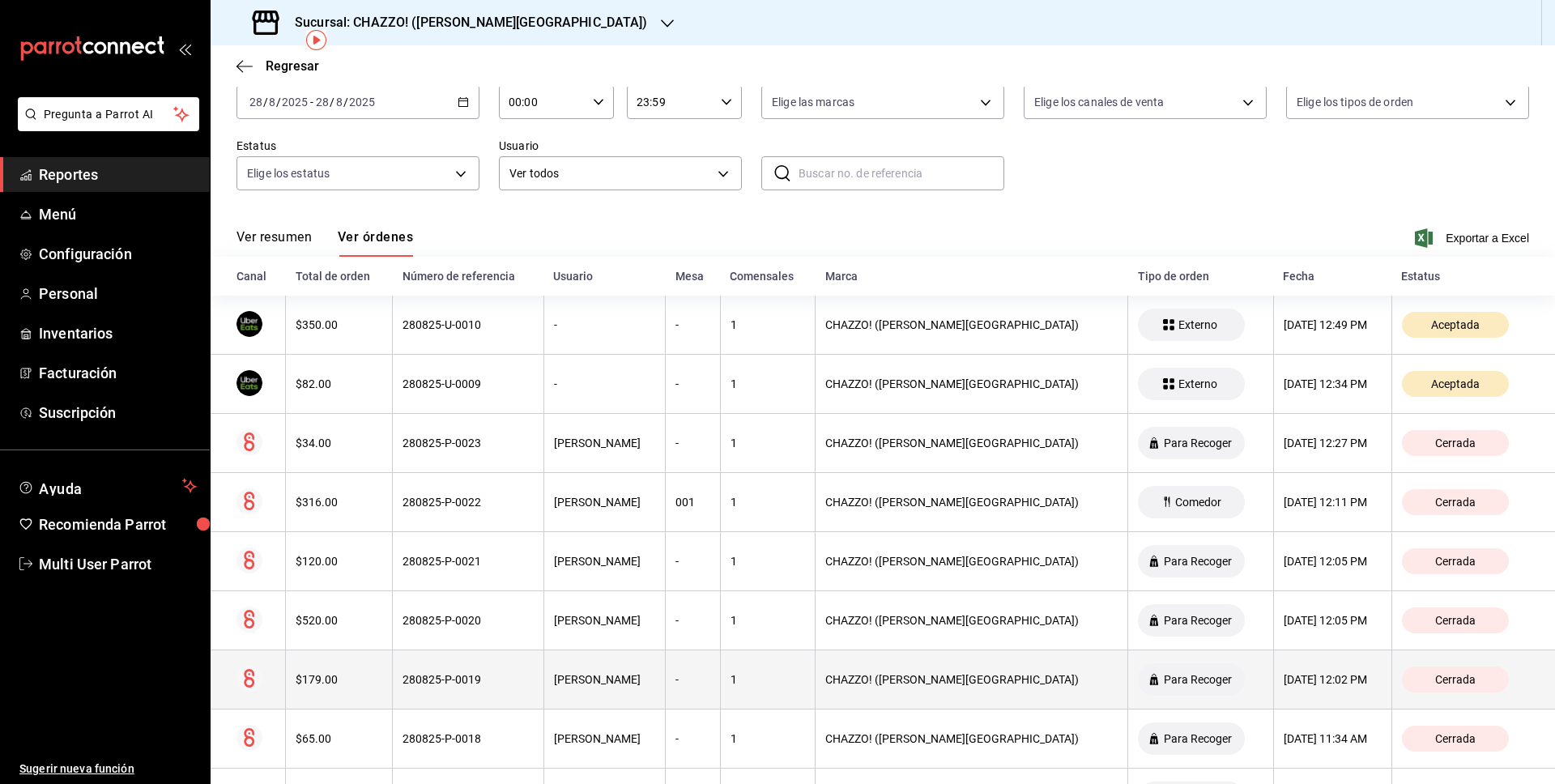
scroll to position [70, 0]
